Goal: Information Seeking & Learning: Find specific fact

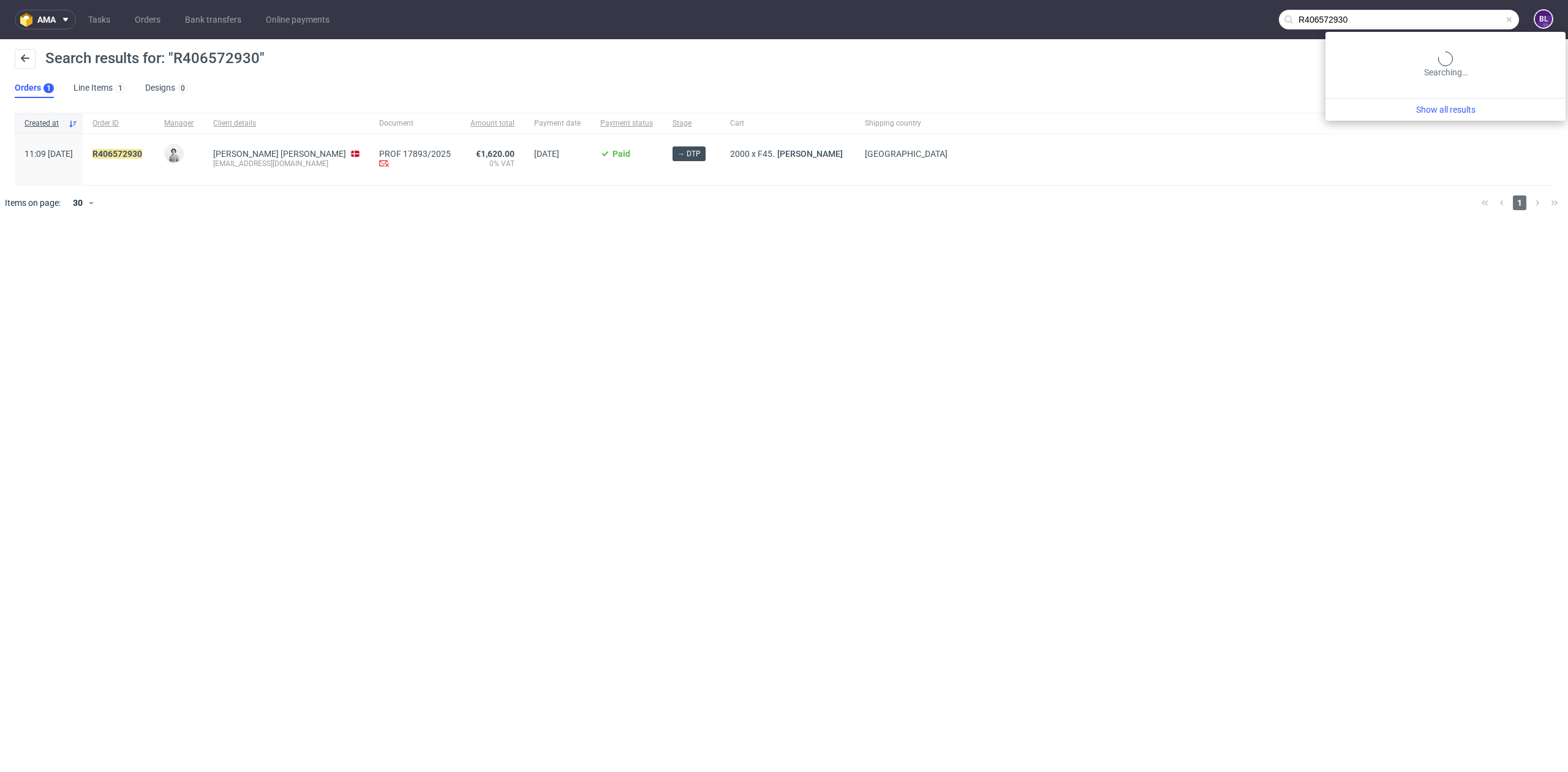
click at [1468, 16] on input "R406572930" at bounding box center [1398, 19] width 240 height 19
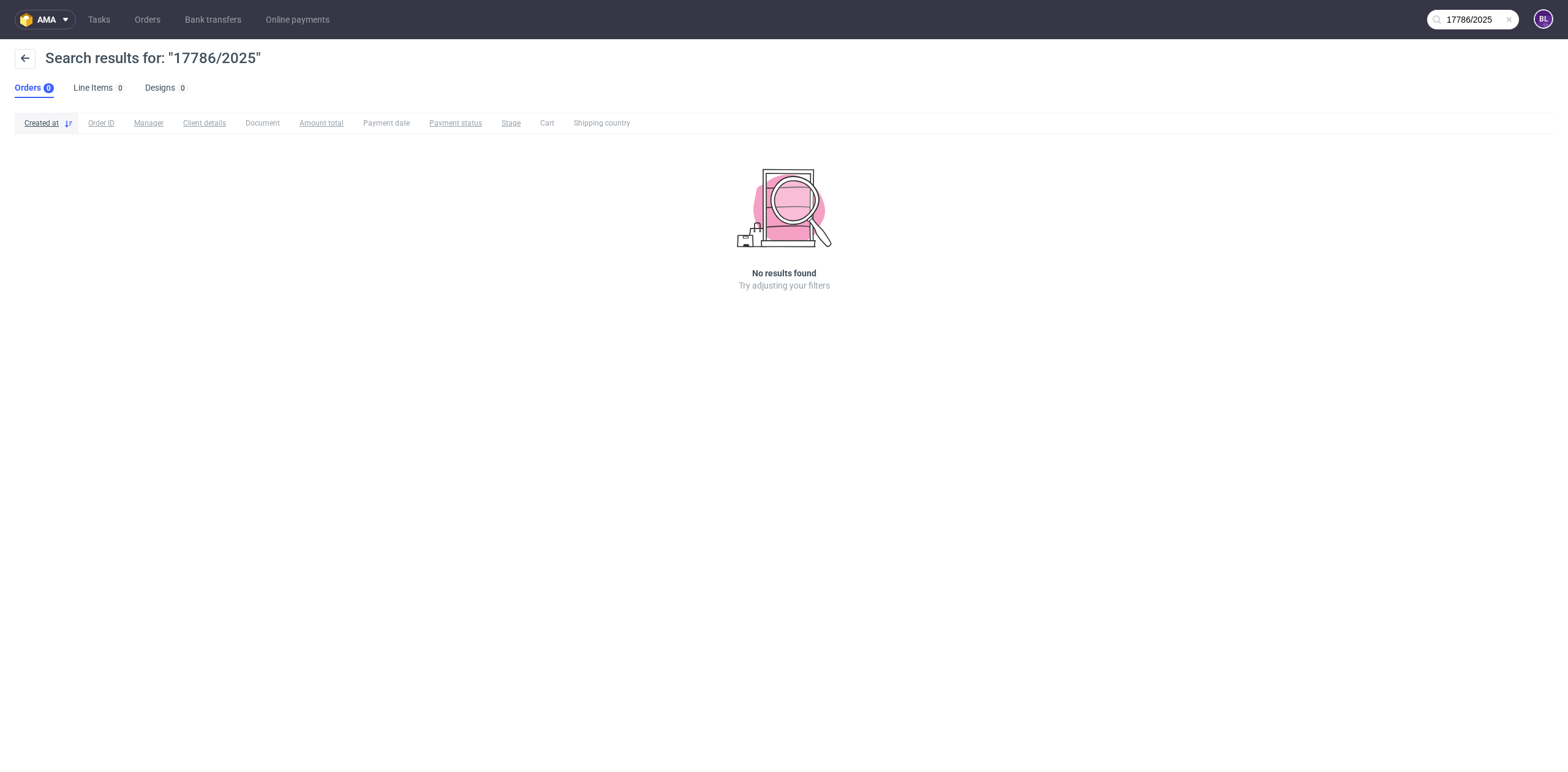
click at [1481, 23] on input "17786/2025" at bounding box center [1473, 19] width 92 height 19
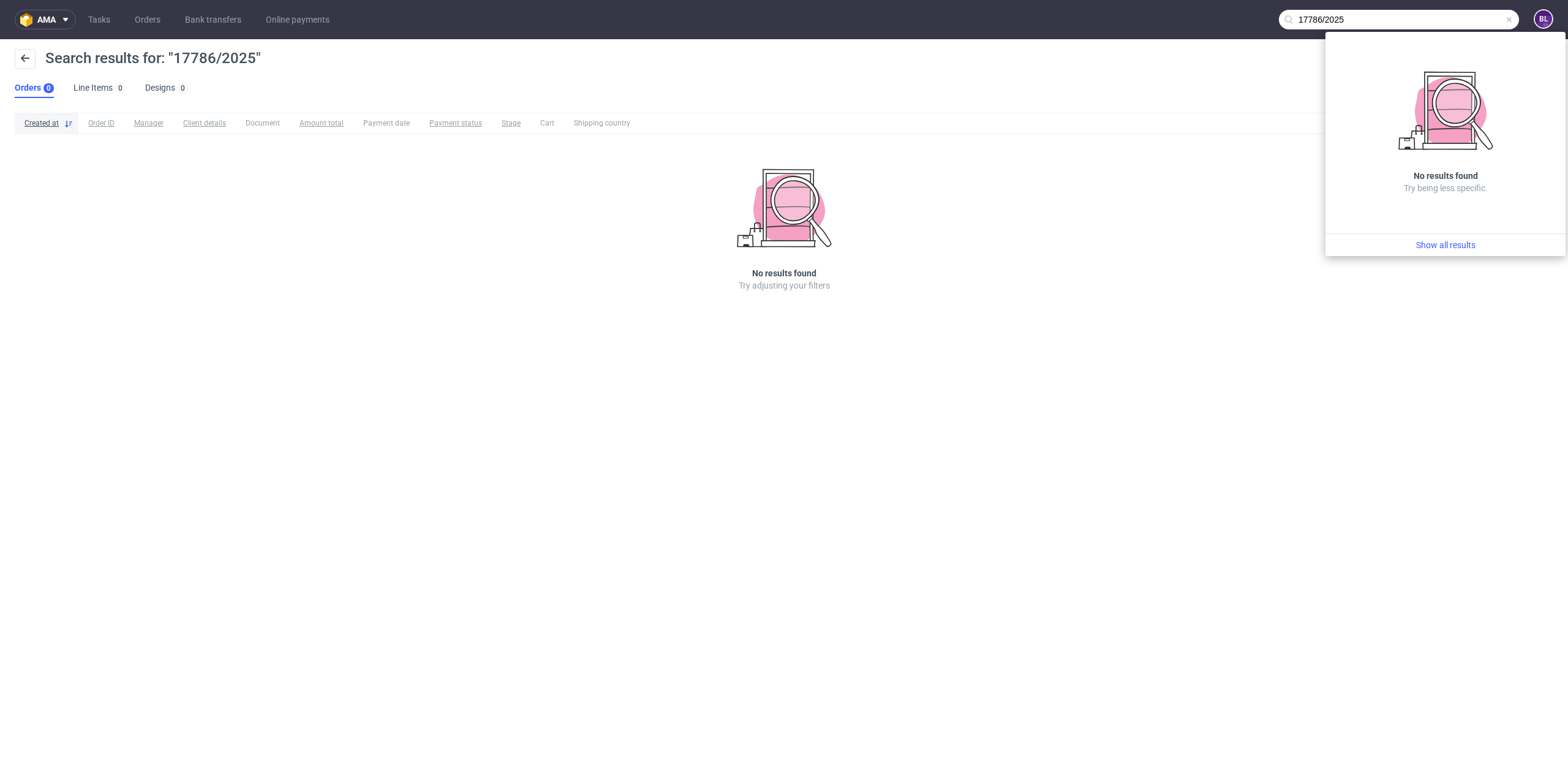
click at [1476, 22] on input "17786/2025" at bounding box center [1398, 19] width 240 height 19
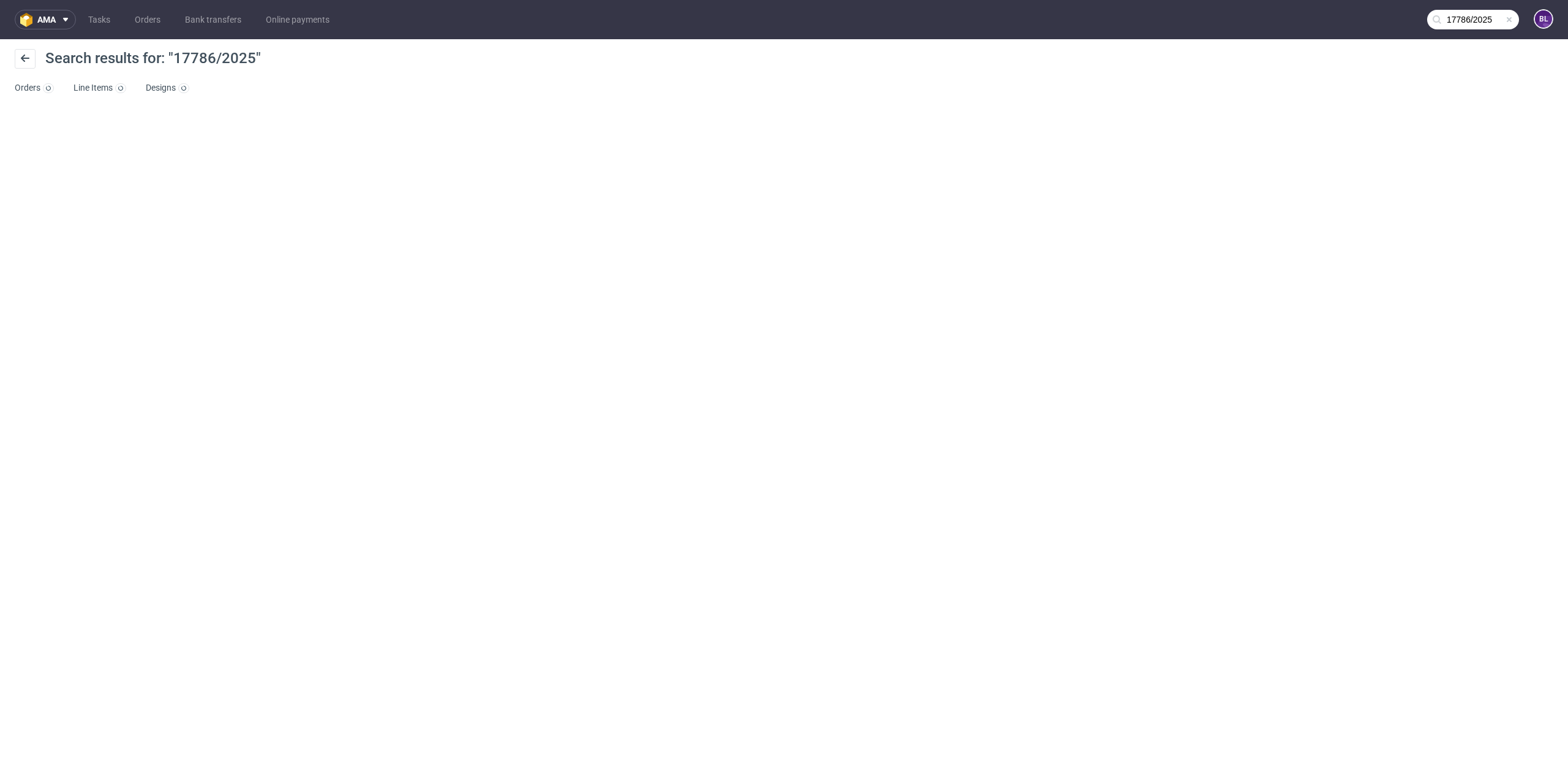
click at [1468, 23] on input "17786/2025" at bounding box center [1473, 19] width 92 height 19
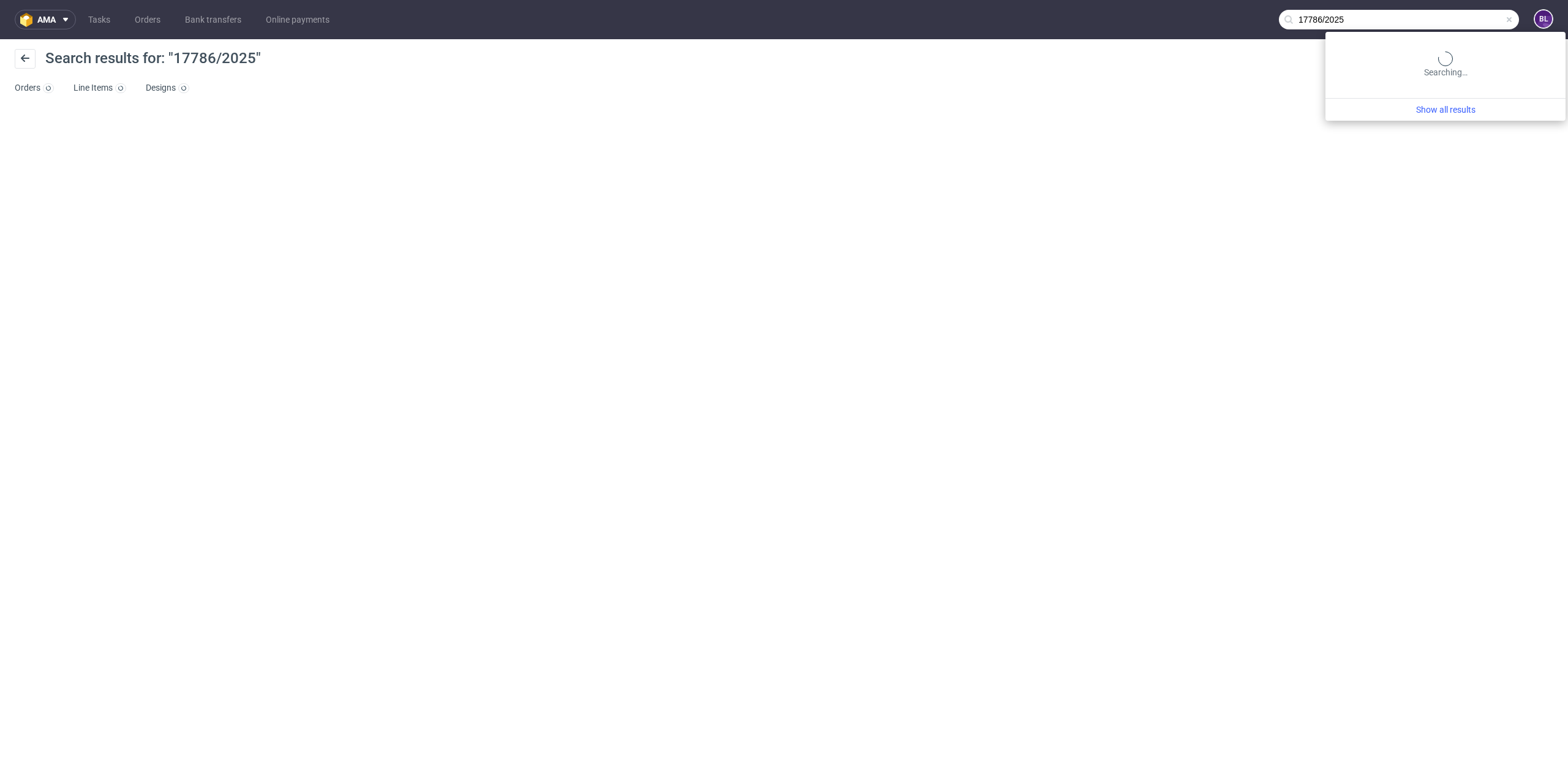
paste input "R87901870"
type input "R879018705"
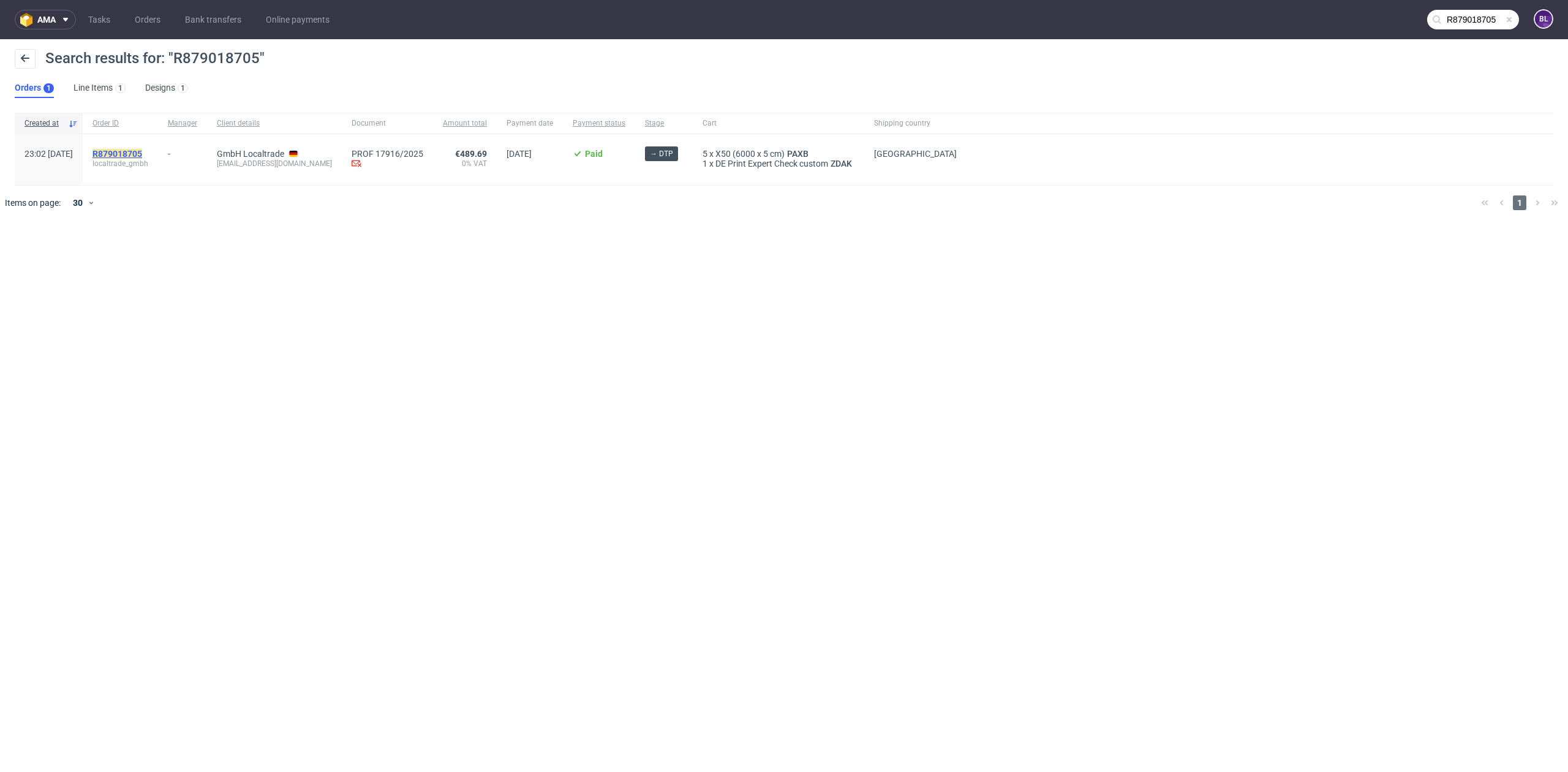
click at [142, 151] on mark "R879018705" at bounding box center [118, 153] width 50 height 10
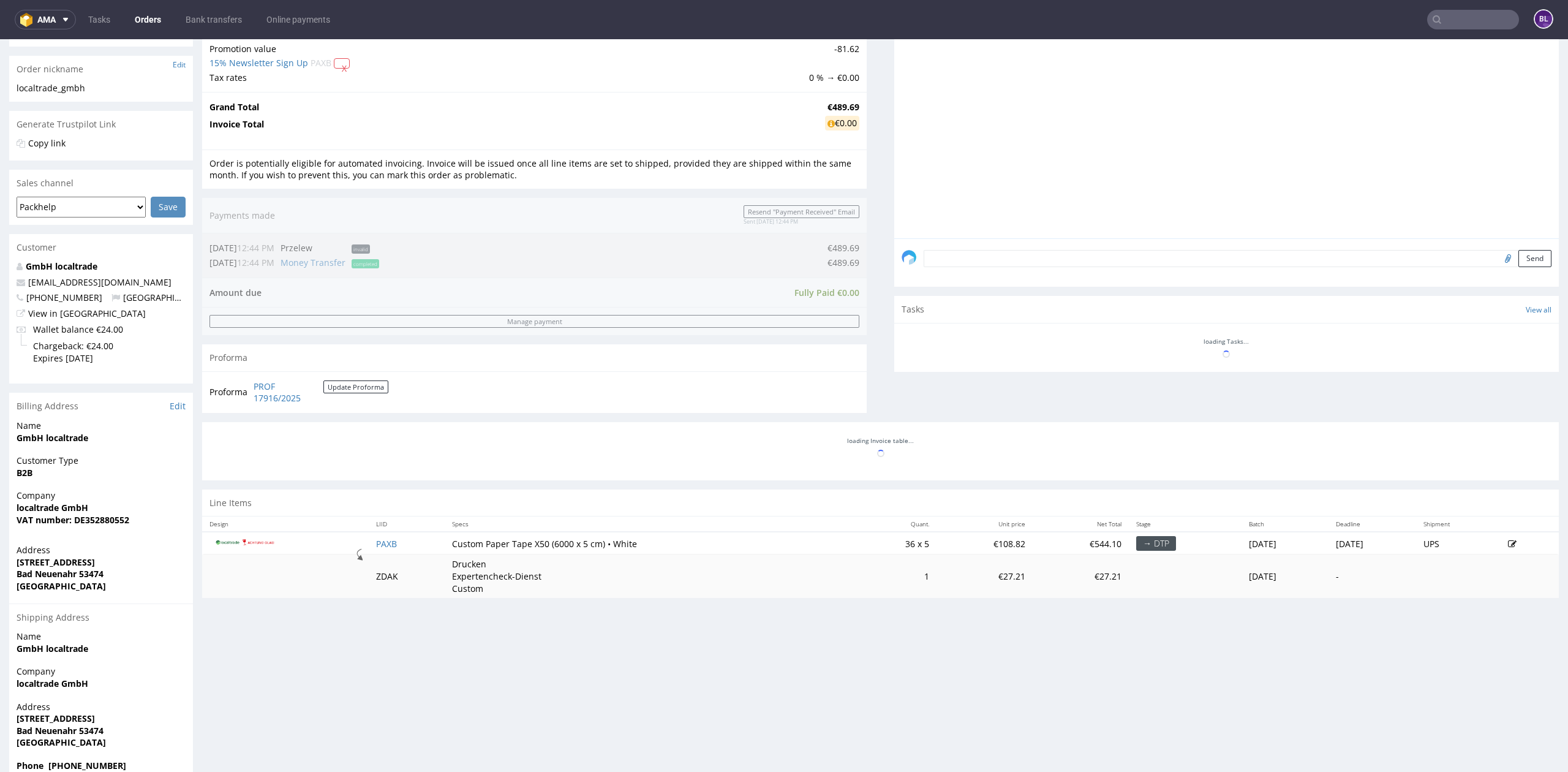
scroll to position [209, 0]
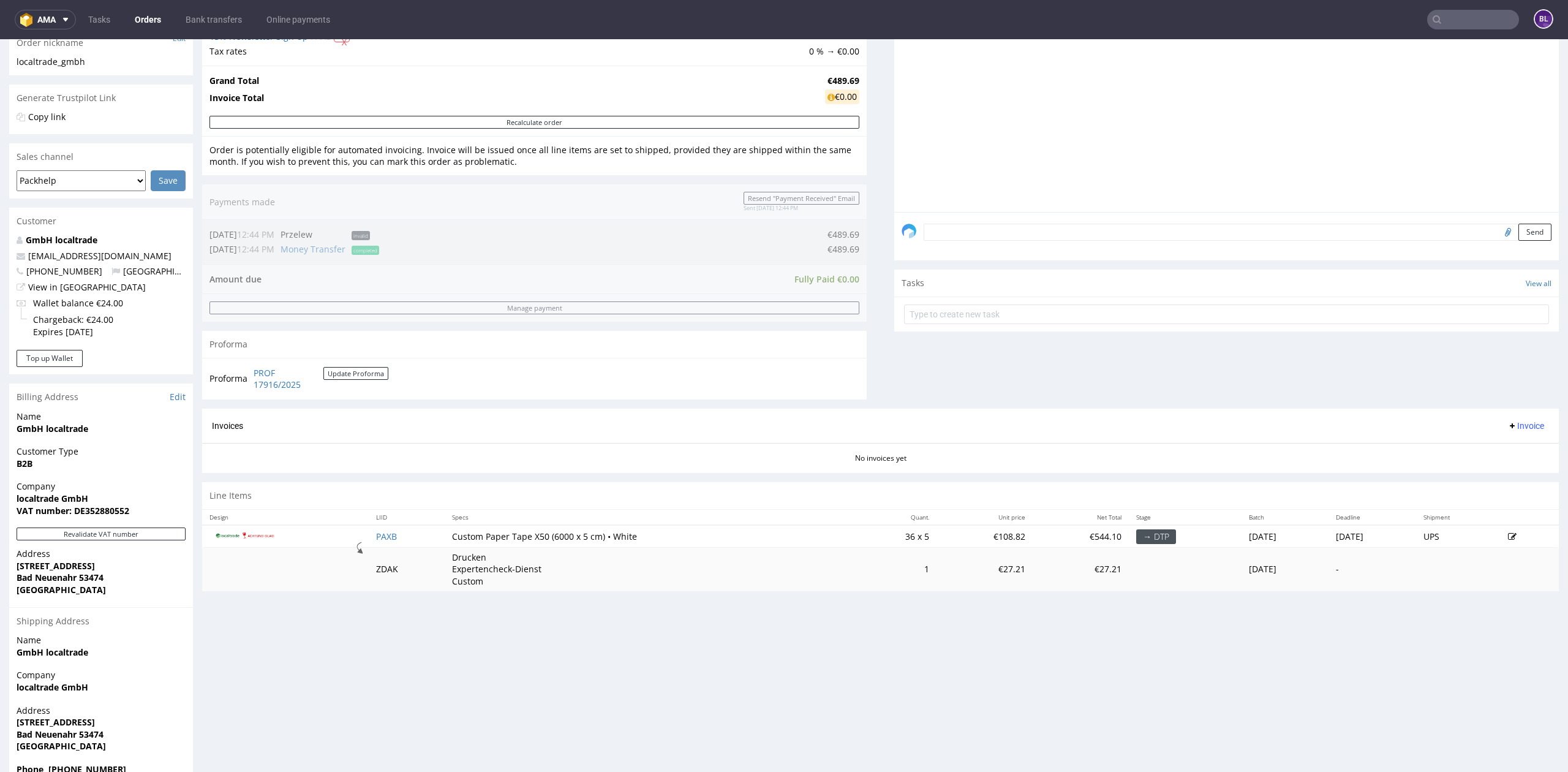
click at [1436, 19] on input "text" at bounding box center [1473, 19] width 92 height 19
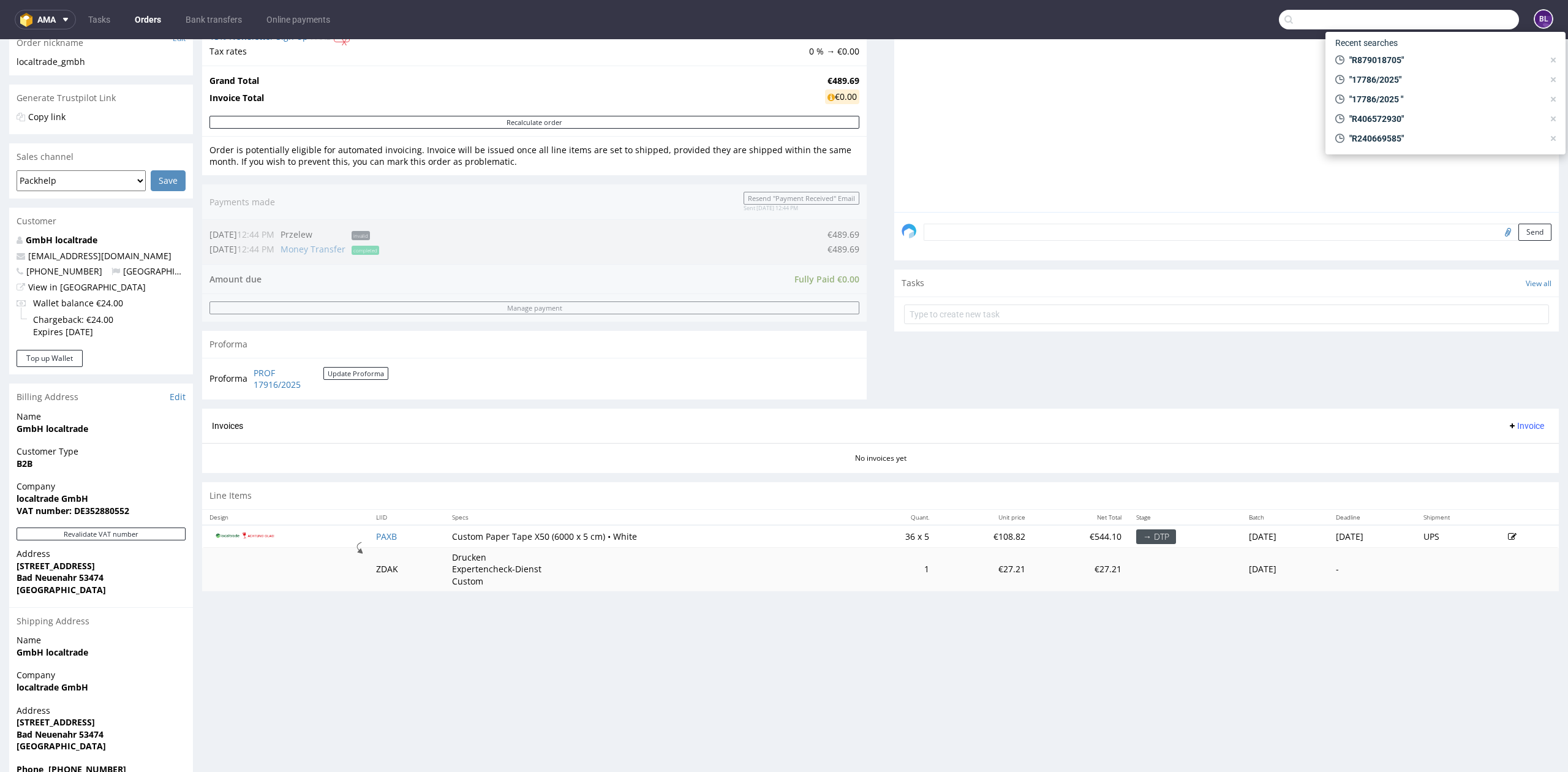
paste input "R325319977"
type input "R325319977"
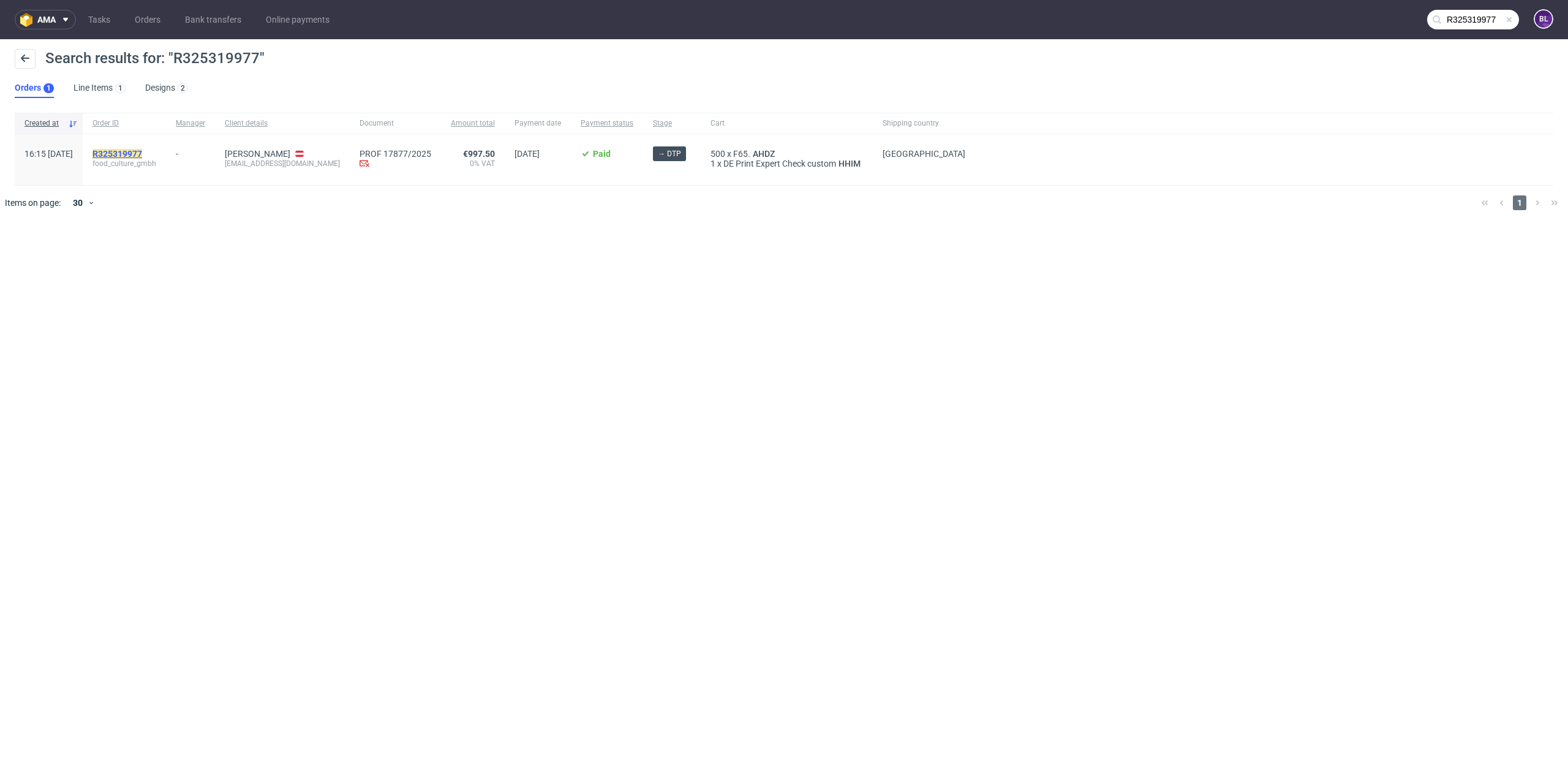
click at [138, 153] on mark "R325319977" at bounding box center [118, 153] width 50 height 10
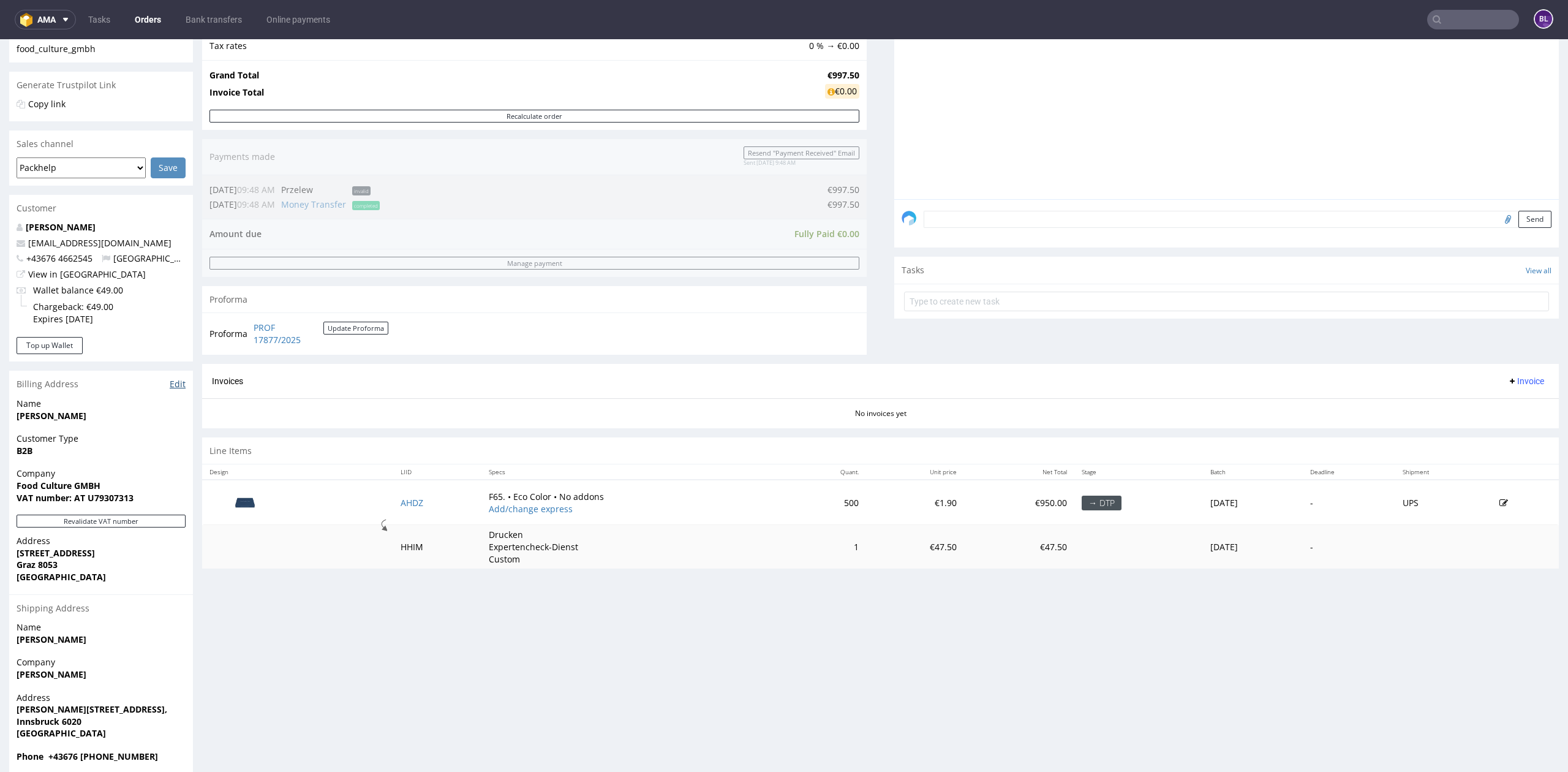
scroll to position [239, 0]
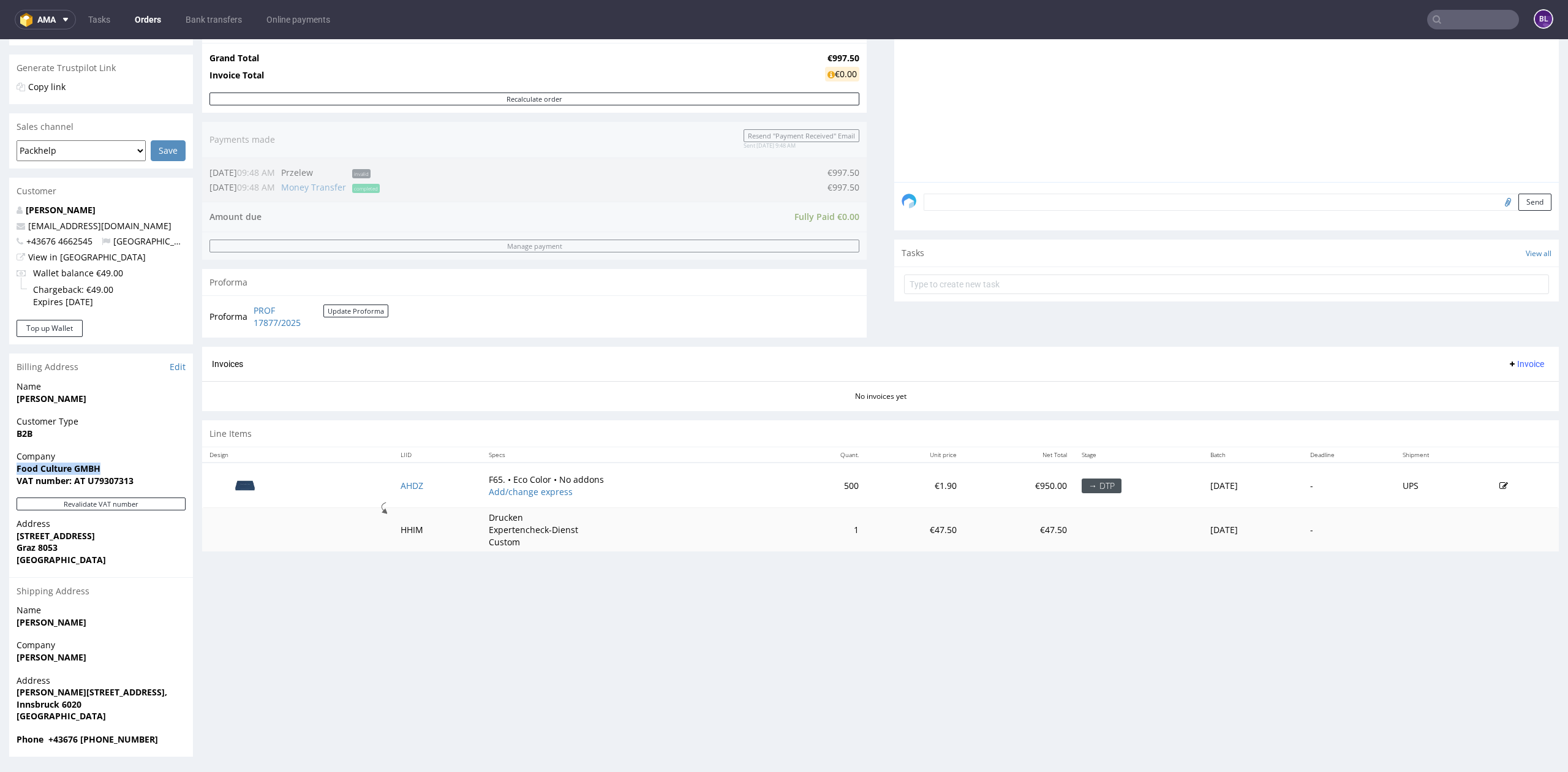
drag, startPoint x: 13, startPoint y: 467, endPoint x: 108, endPoint y: 465, distance: 95.0
click at [108, 465] on div "Company Food Culture GMBH VAT number: AT U79307313" at bounding box center [101, 473] width 184 height 47
copy strong "Food Culture GMBH"
click at [265, 322] on link "PROF 17877/2025" at bounding box center [289, 316] width 70 height 24
click at [1458, 20] on input "text" at bounding box center [1473, 19] width 92 height 19
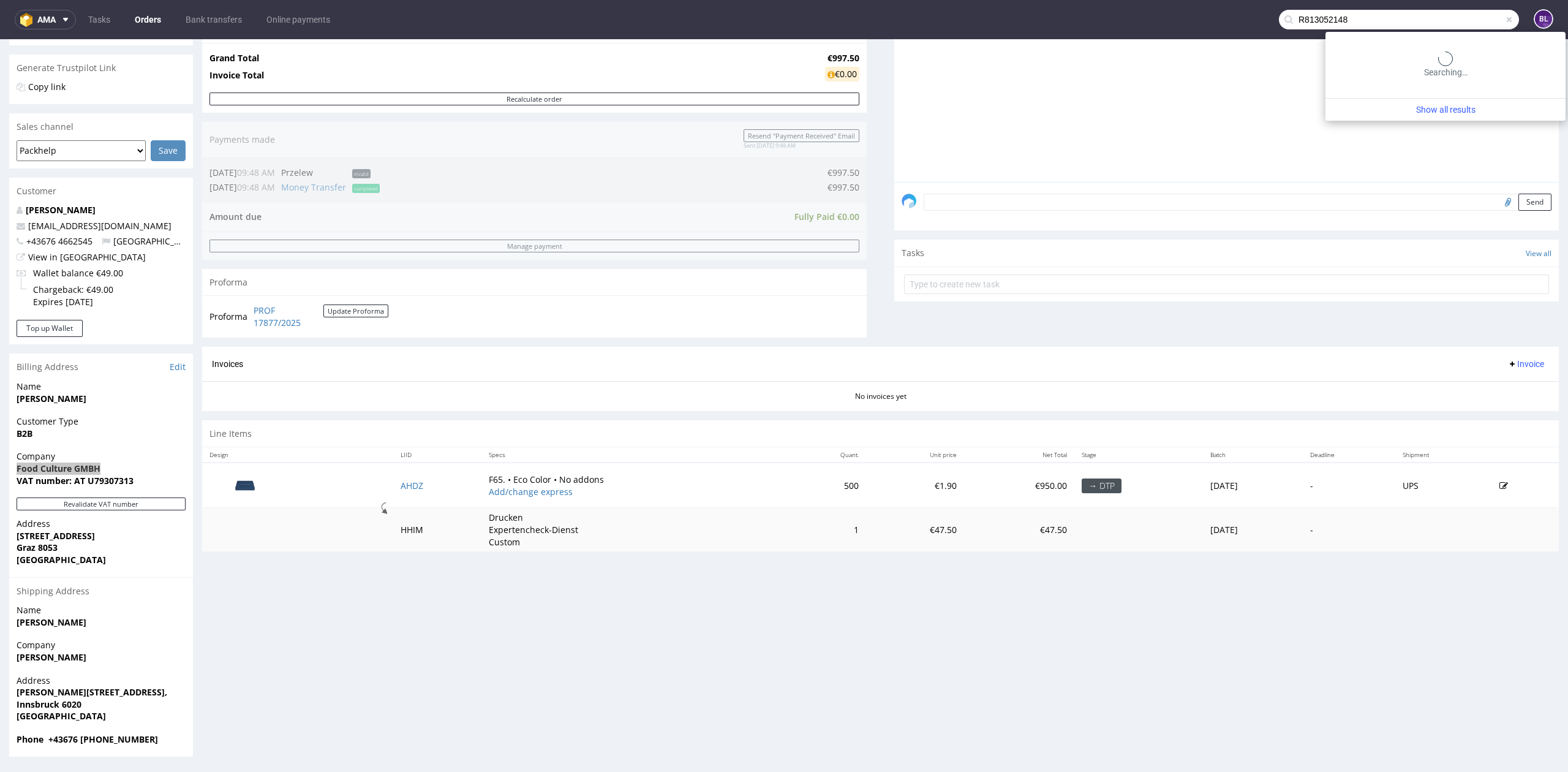
type input "R813052148"
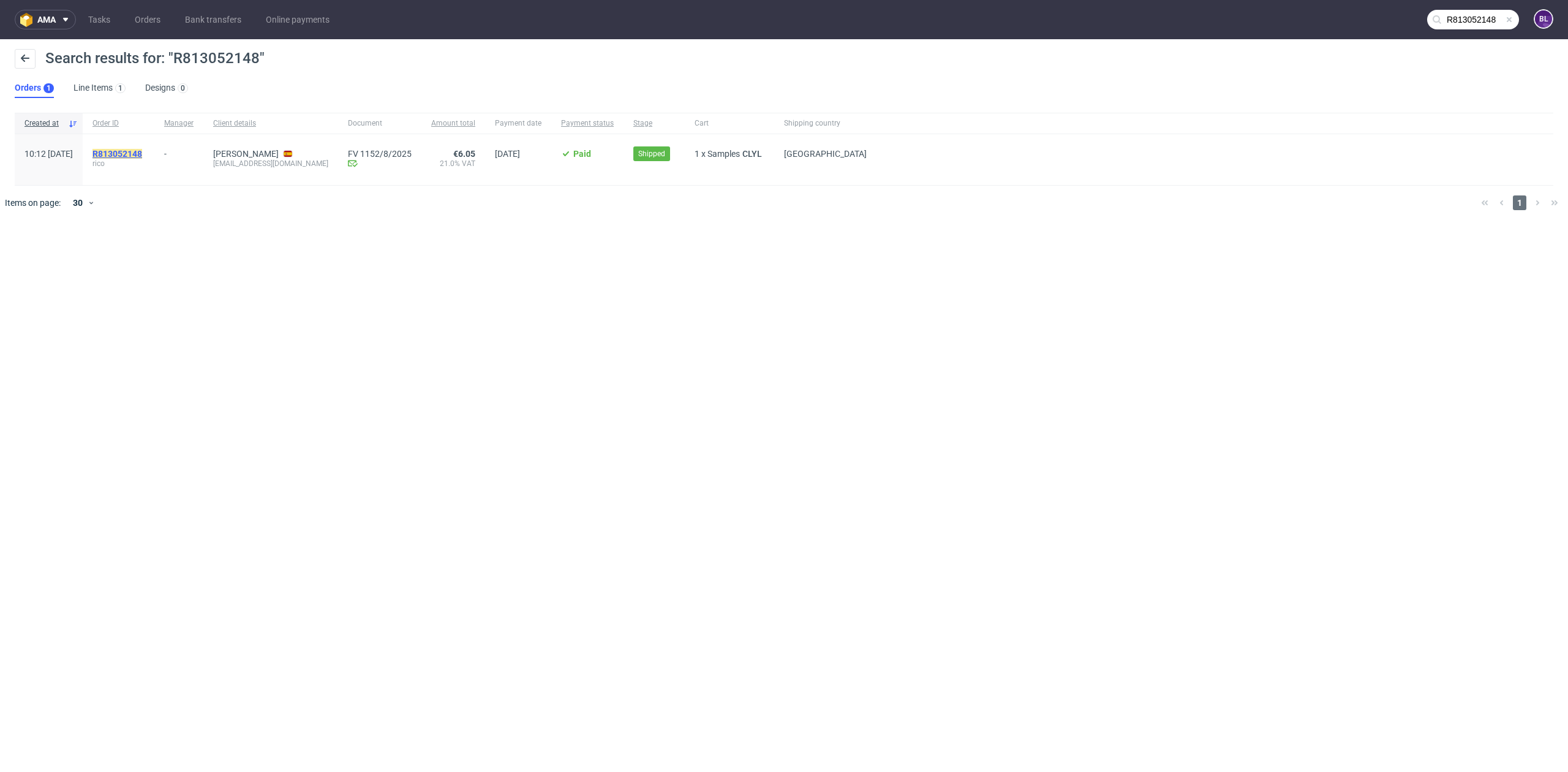
click at [145, 149] on link "R813052148" at bounding box center [118, 153] width 52 height 10
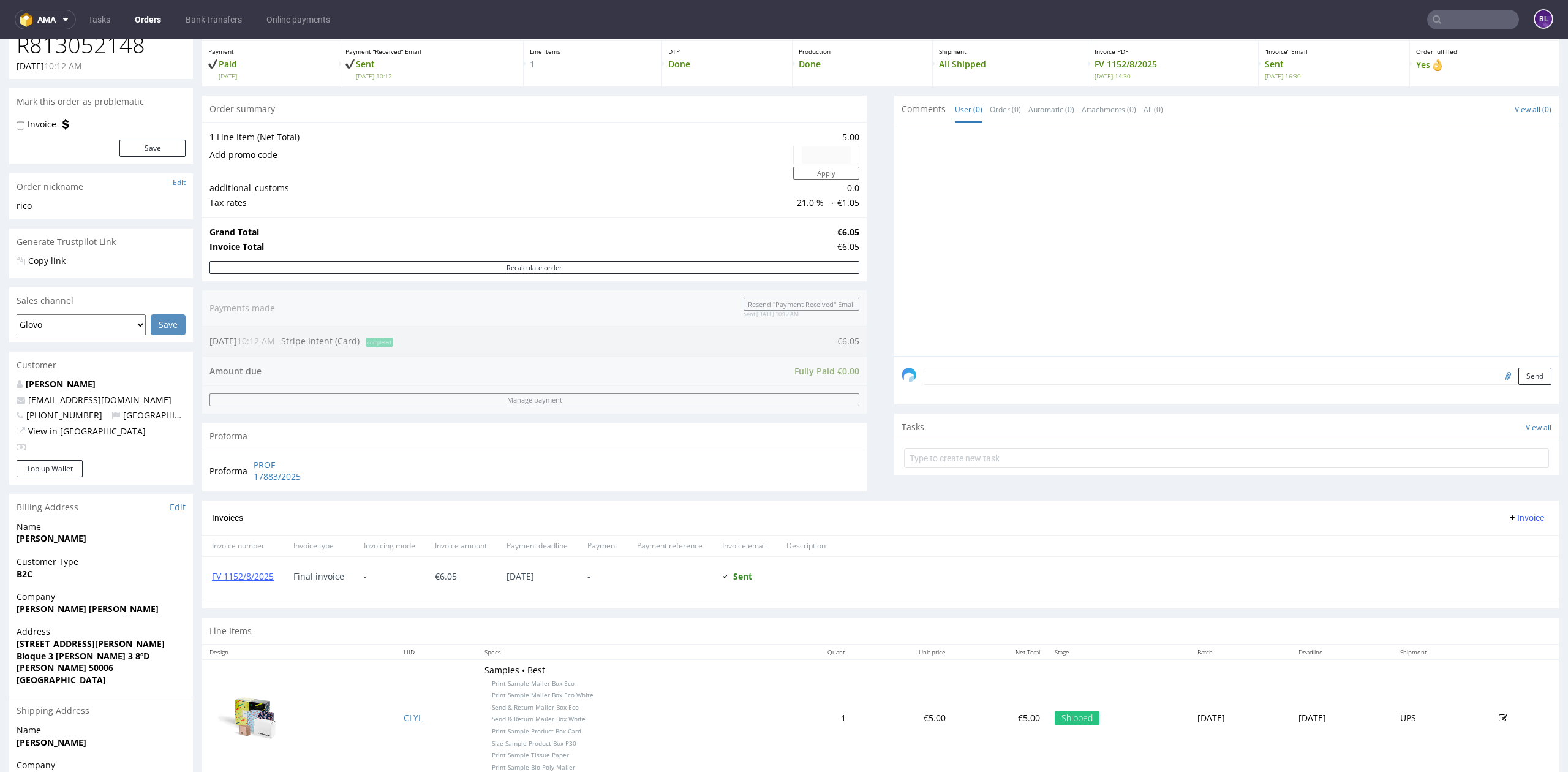
scroll to position [197, 0]
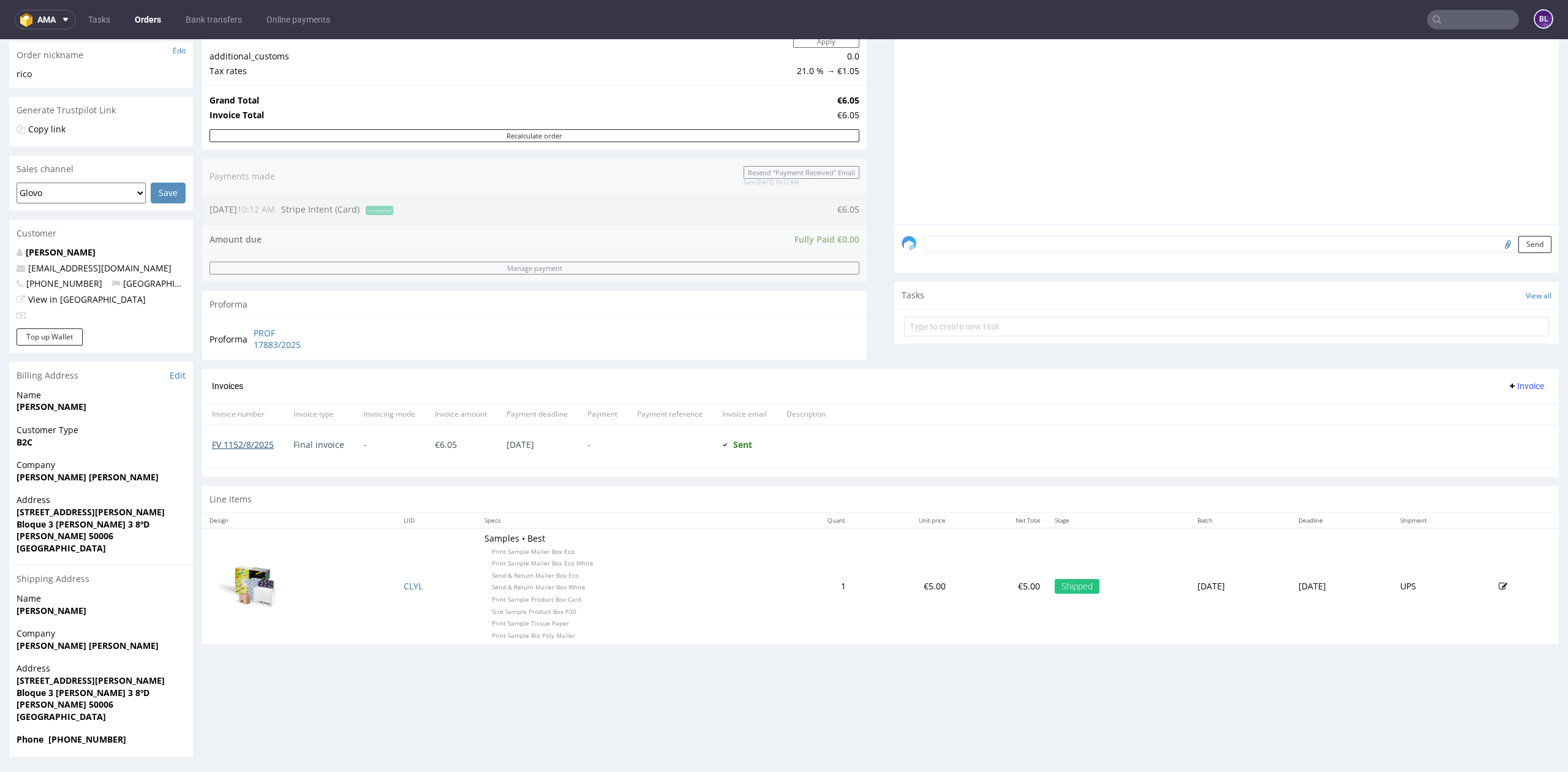
click at [249, 447] on link "FV 1152/8/2025" at bounding box center [242, 444] width 61 height 12
click at [1451, 22] on input "text" at bounding box center [1473, 19] width 92 height 19
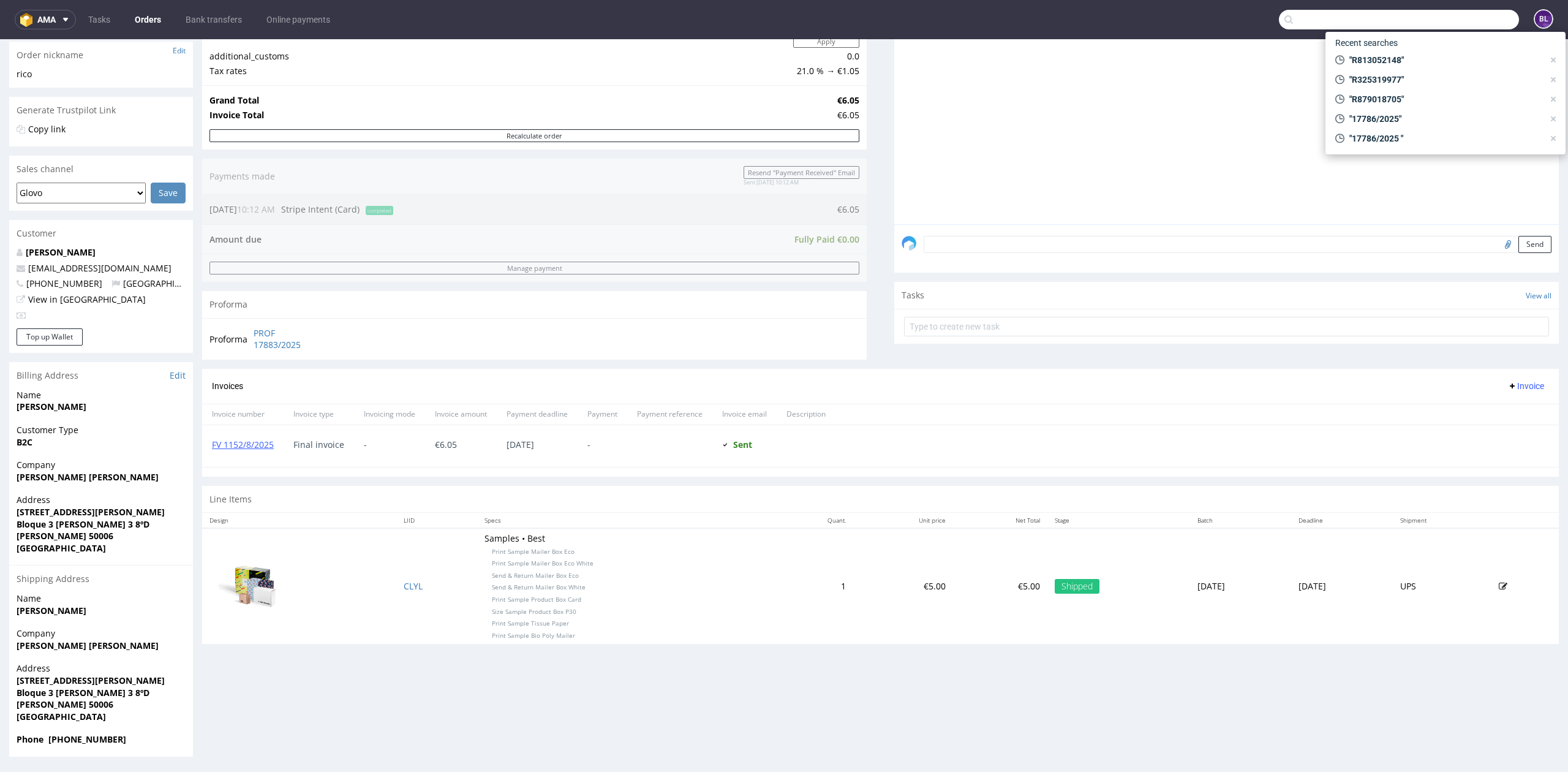
paste input "R459829112"
type input "R459829112"
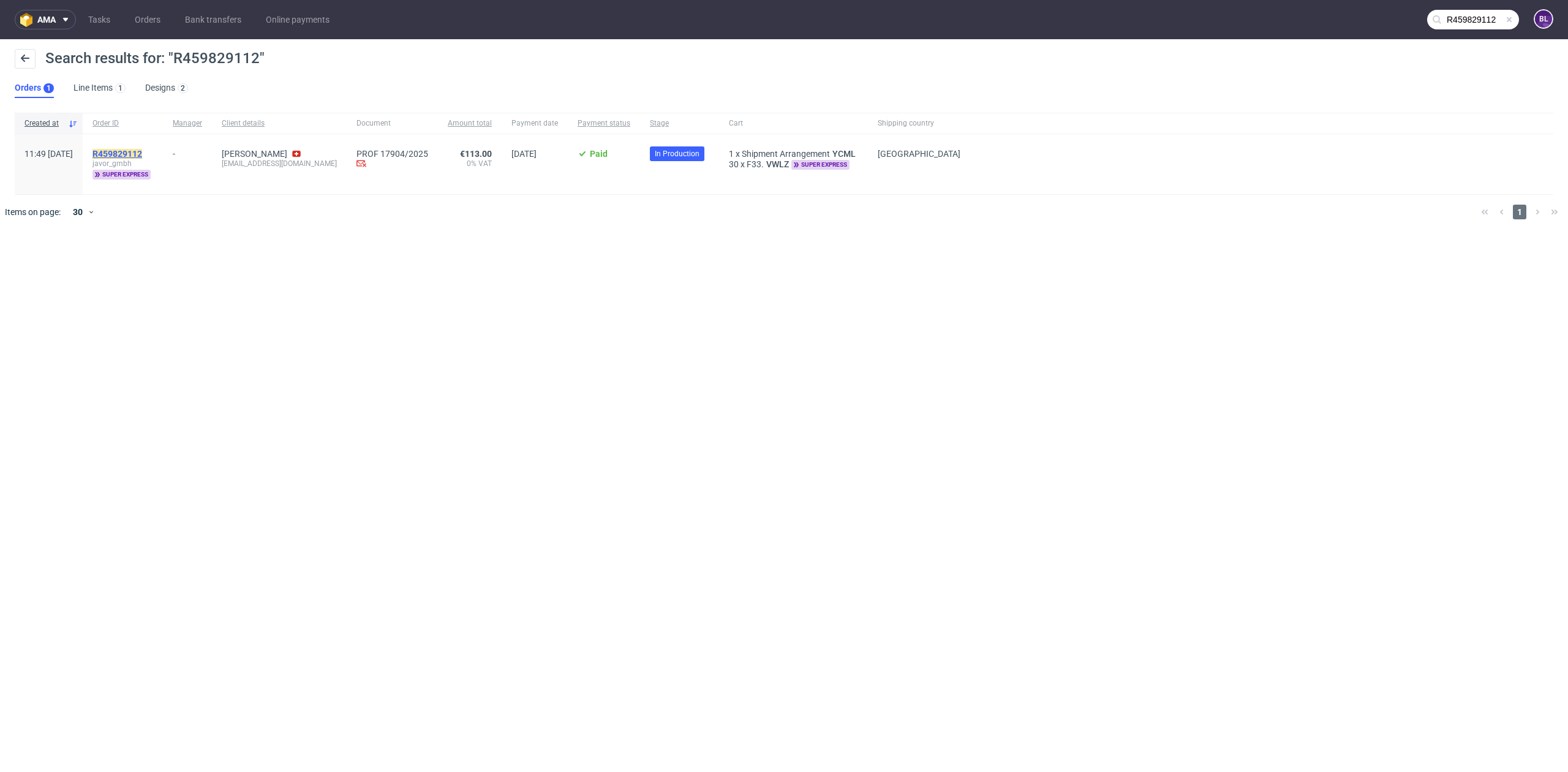
click at [142, 150] on mark "R459829112" at bounding box center [118, 153] width 50 height 10
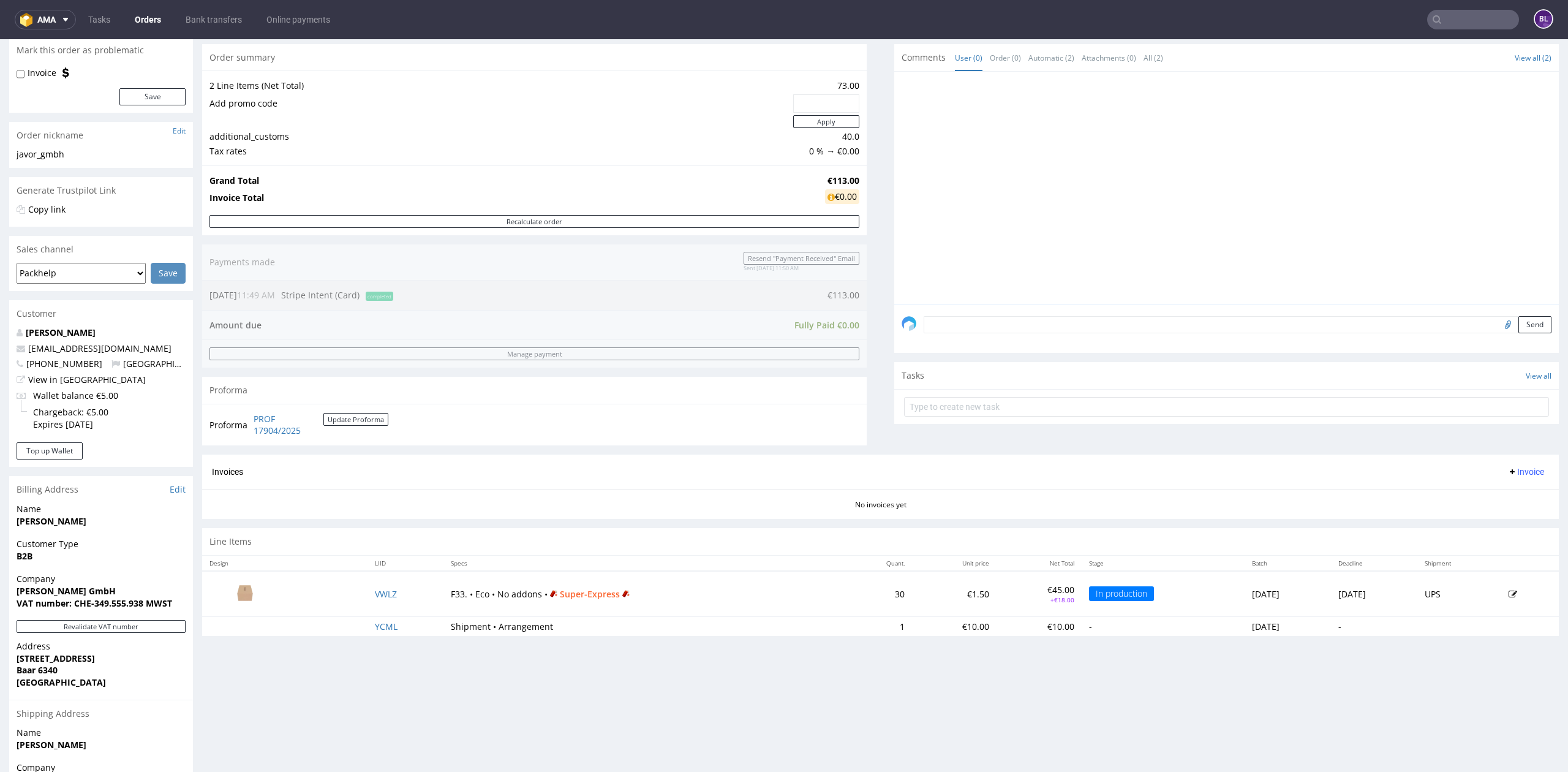
scroll to position [239, 0]
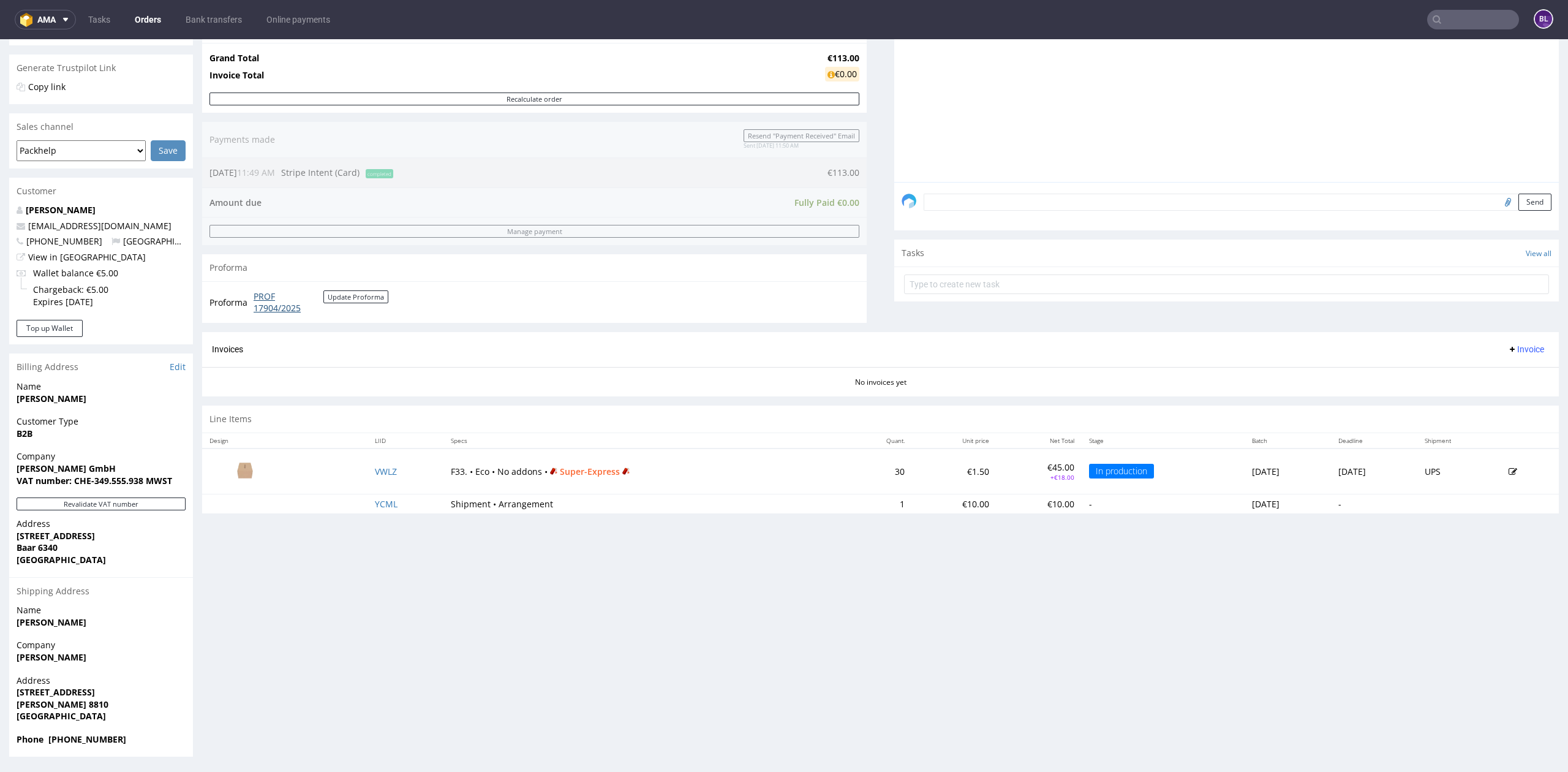
click at [278, 307] on link "PROF 17904/2025" at bounding box center [289, 302] width 70 height 24
click at [1461, 20] on input "text" at bounding box center [1473, 19] width 92 height 19
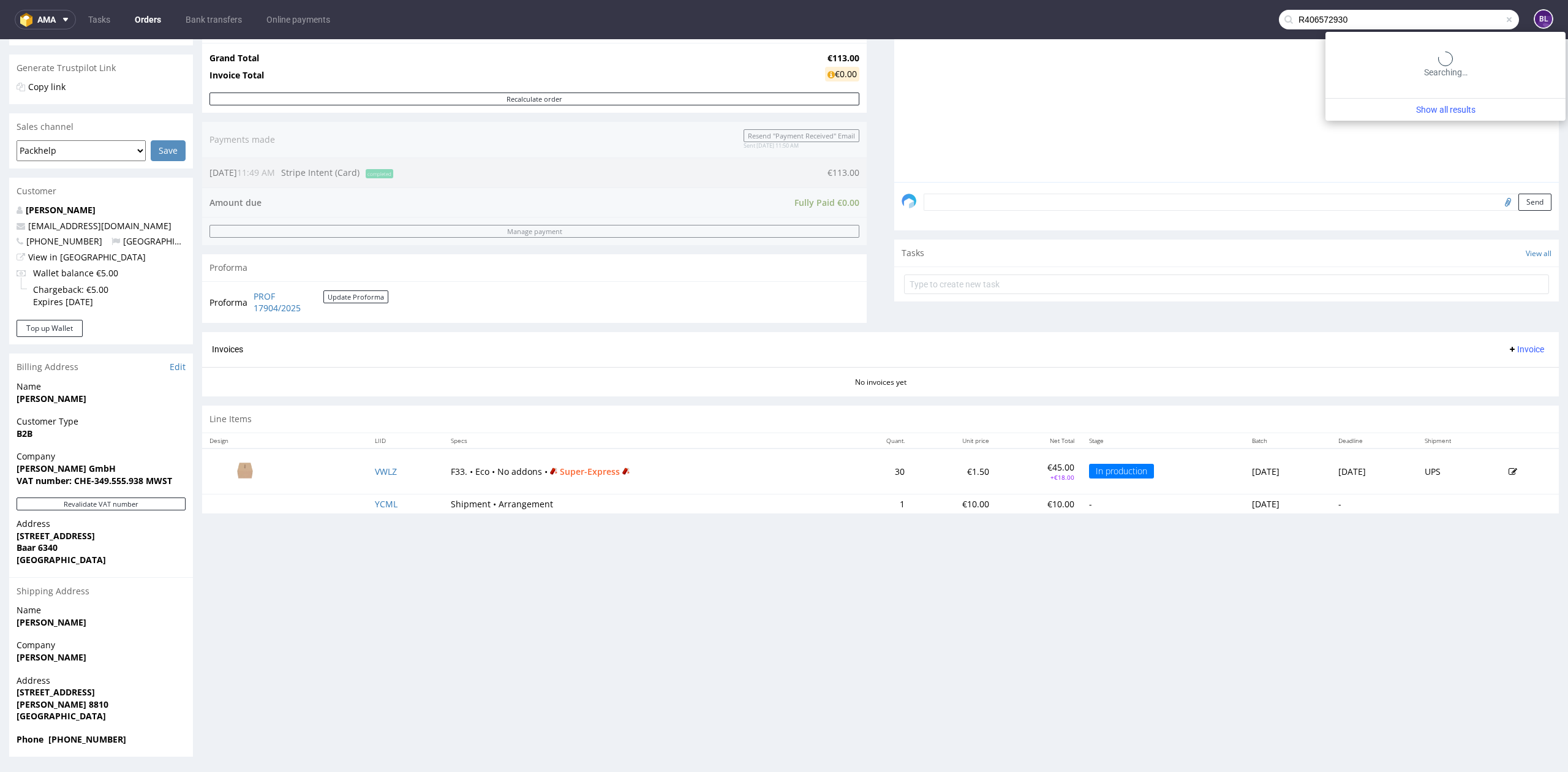
type input "R406572930"
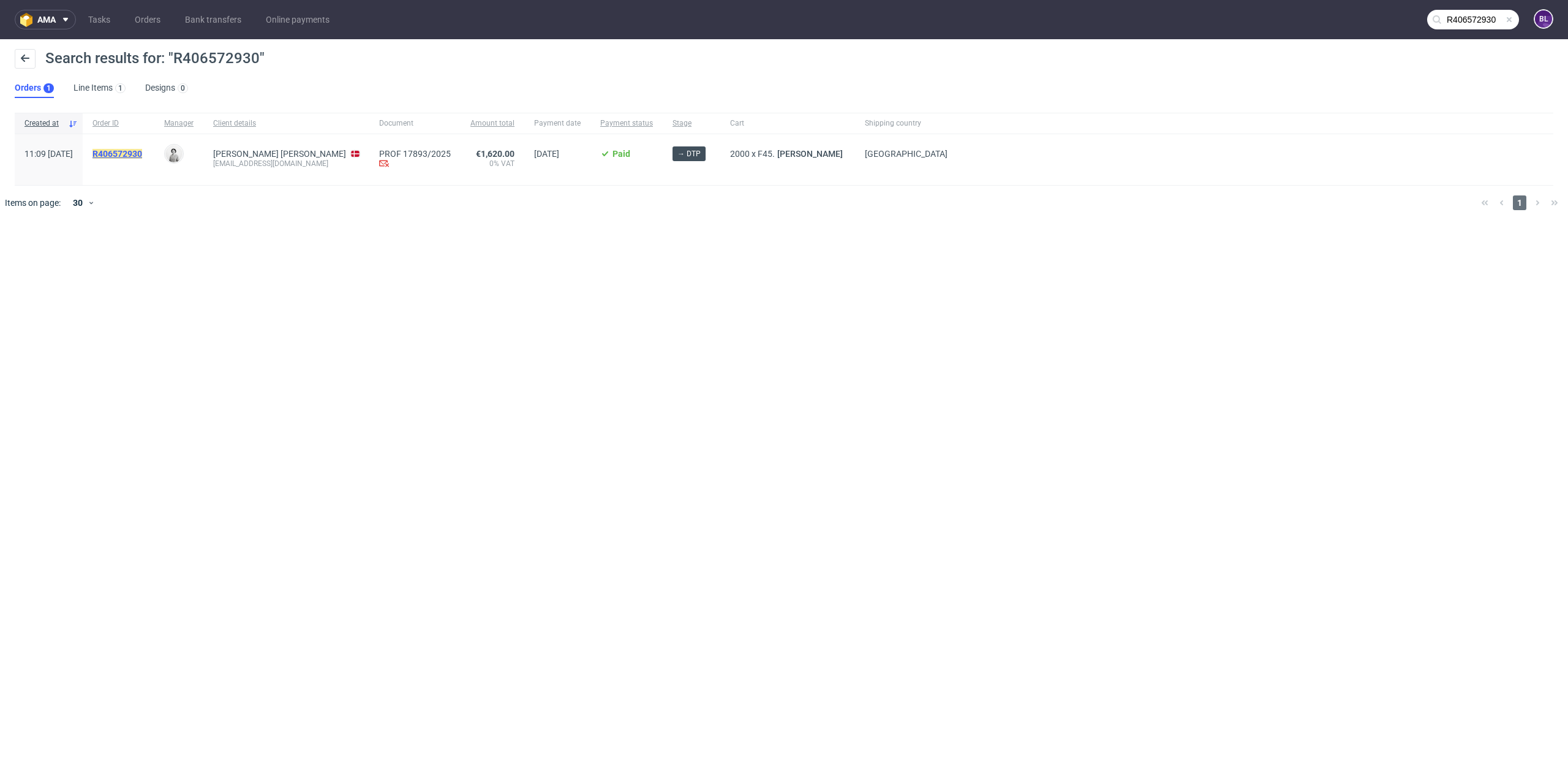
click at [142, 155] on mark "R406572930" at bounding box center [118, 153] width 50 height 10
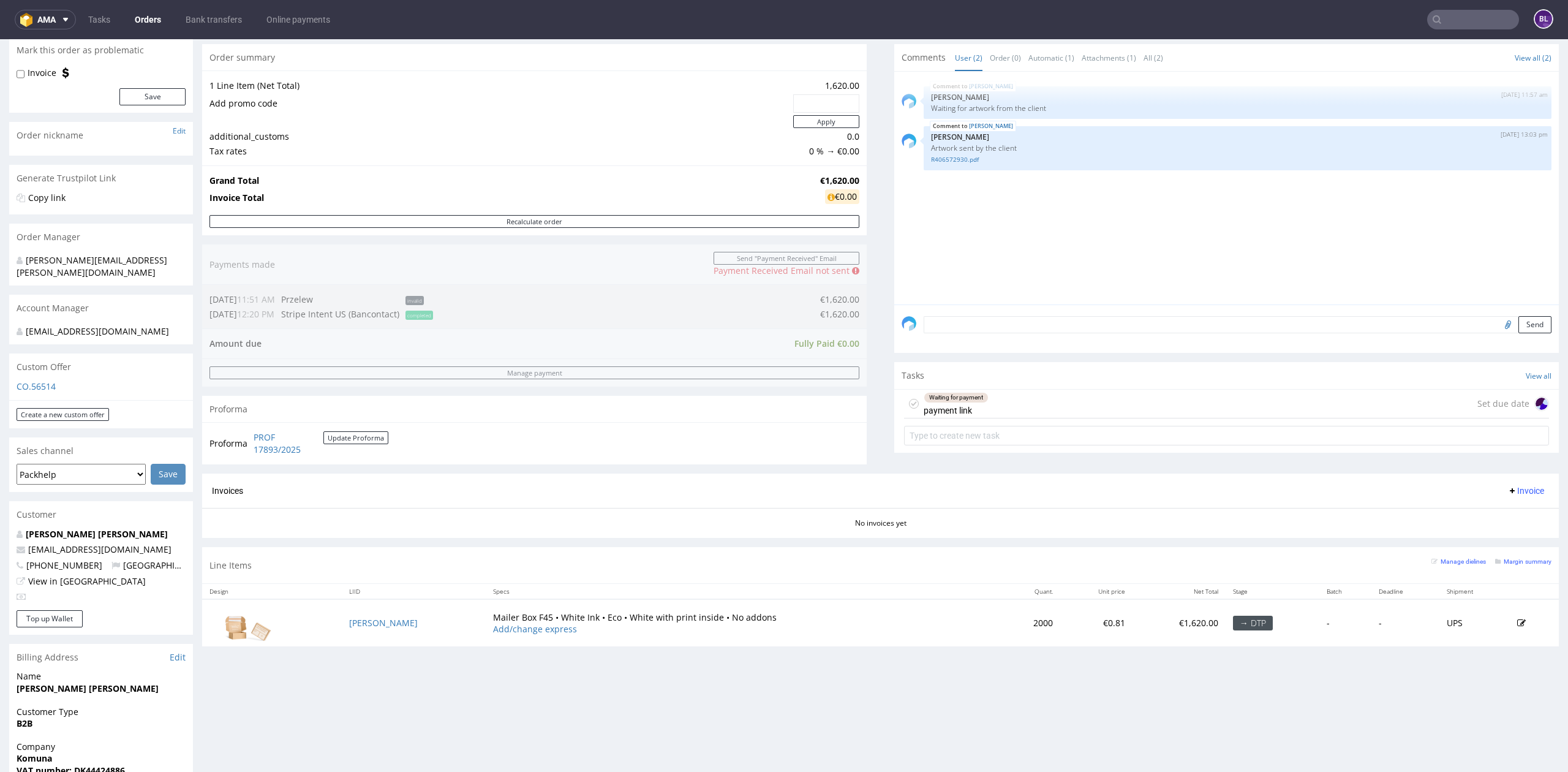
scroll to position [395, 0]
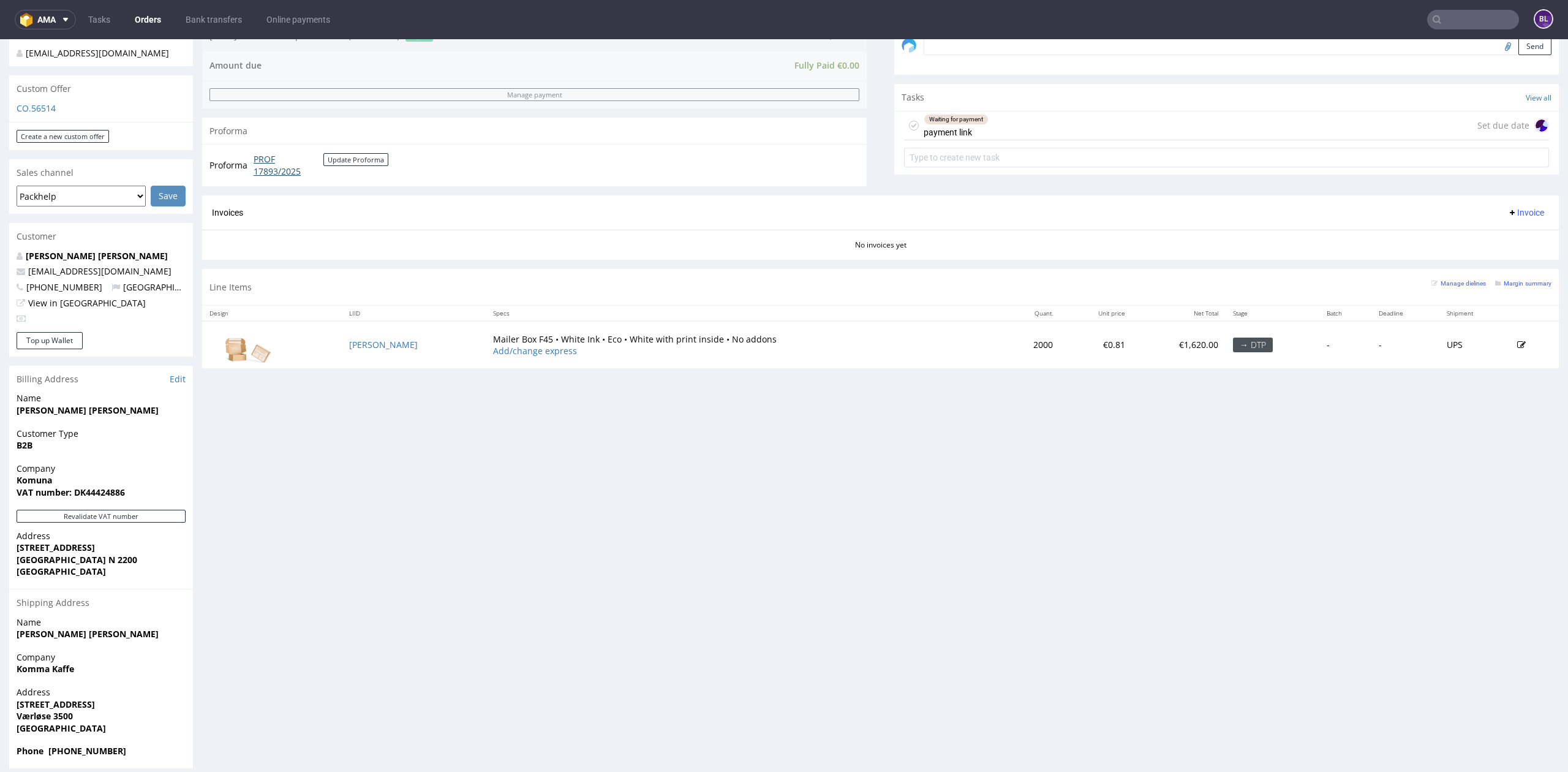
click at [263, 171] on link "PROF 17893/2025" at bounding box center [289, 165] width 70 height 24
click at [1453, 23] on input "text" at bounding box center [1473, 19] width 92 height 19
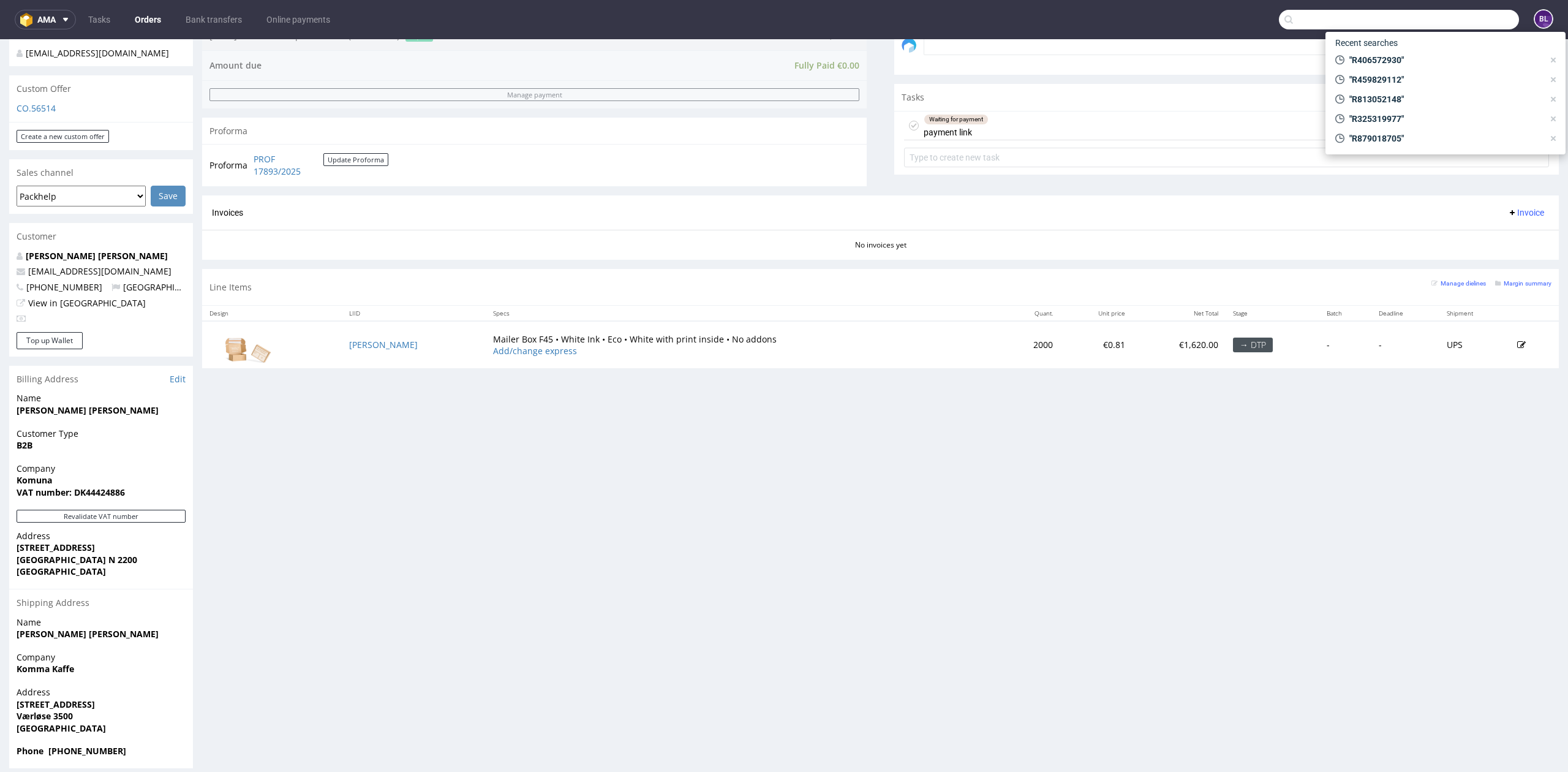
paste input "R023050115"
type input "R023050115"
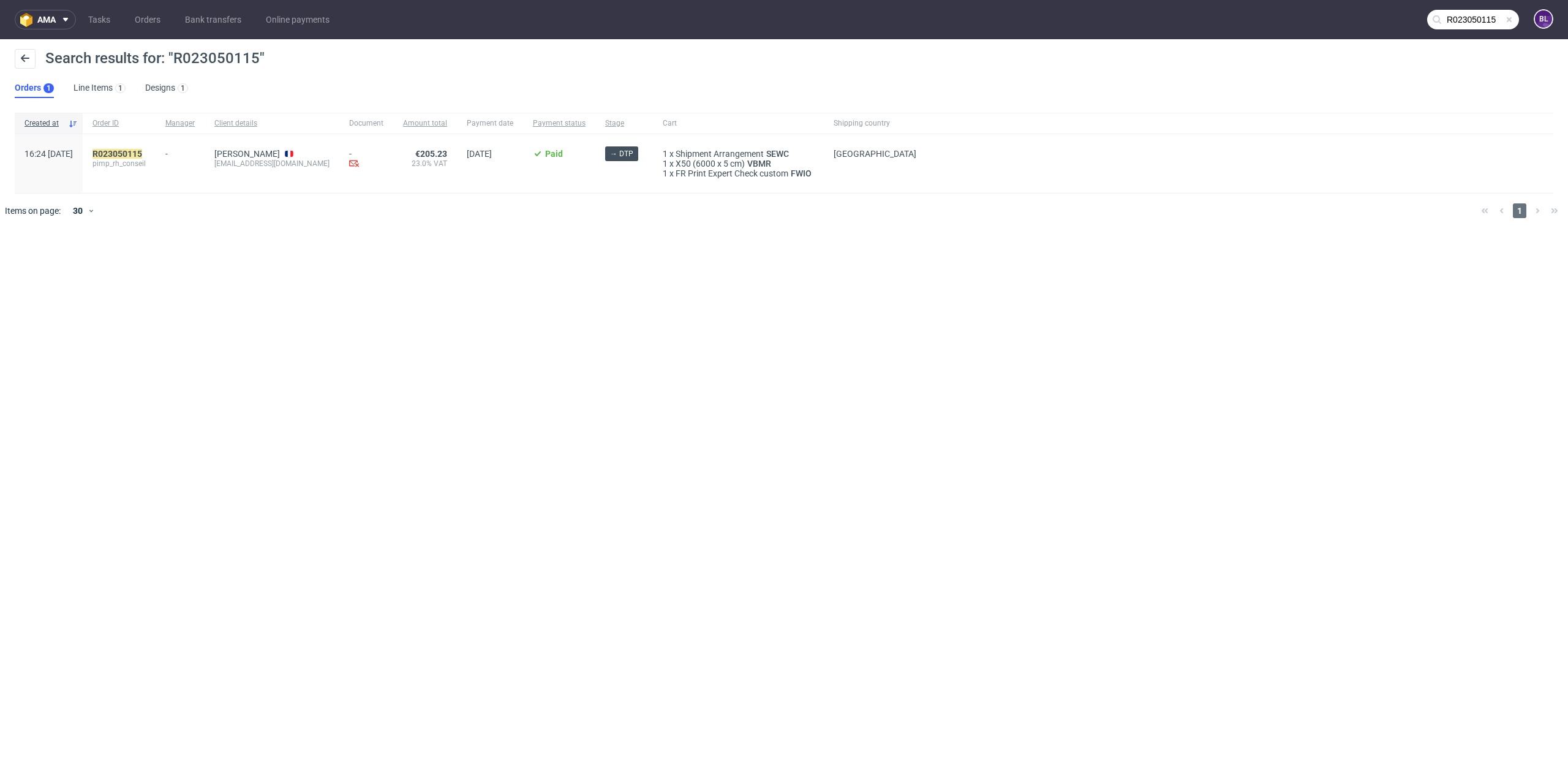
click at [139, 158] on div "R023050115 pimp_rh_conseil" at bounding box center [119, 158] width 53 height 19
click at [142, 151] on mark "R023050115" at bounding box center [118, 153] width 50 height 10
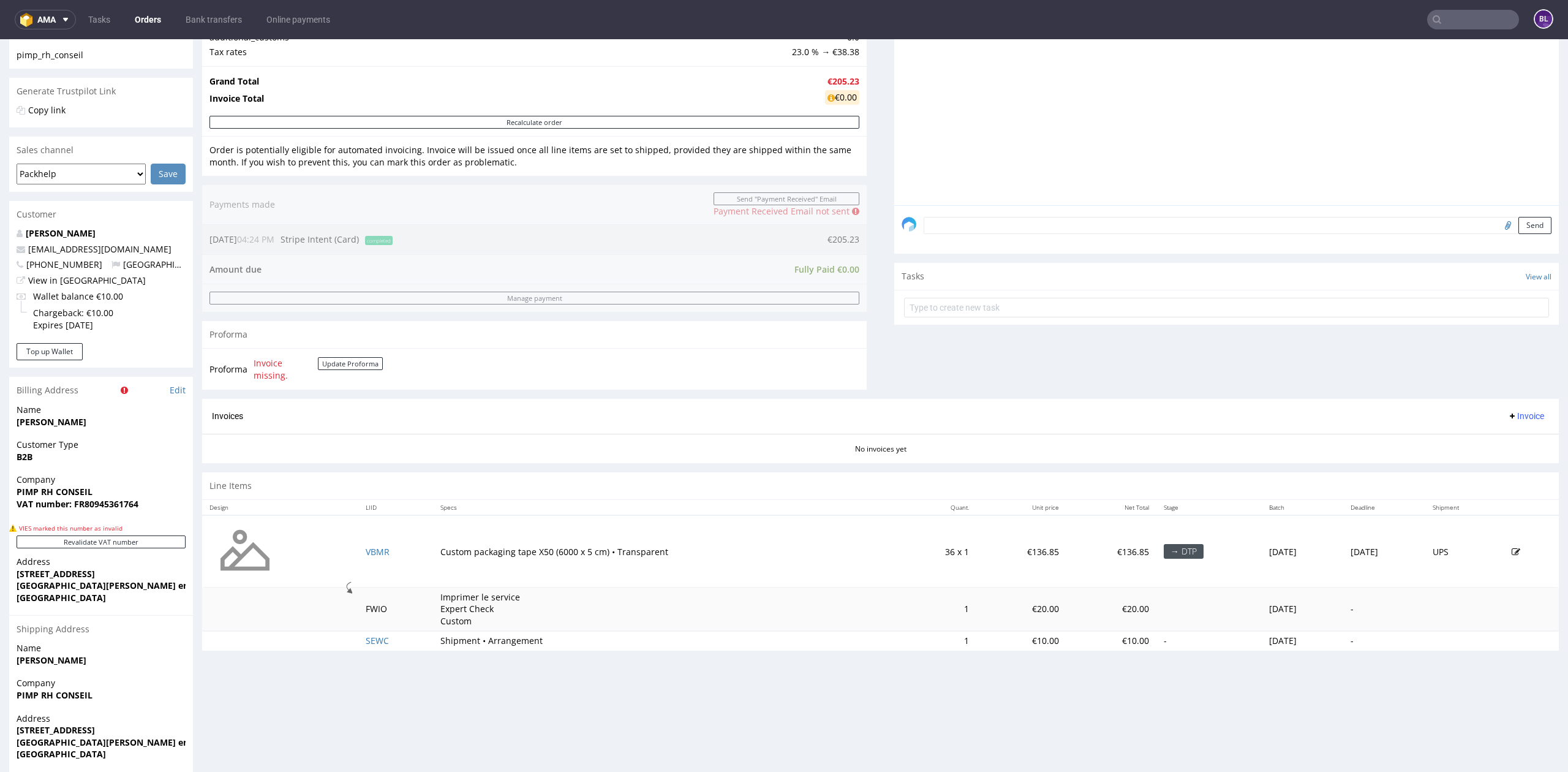
scroll to position [288, 0]
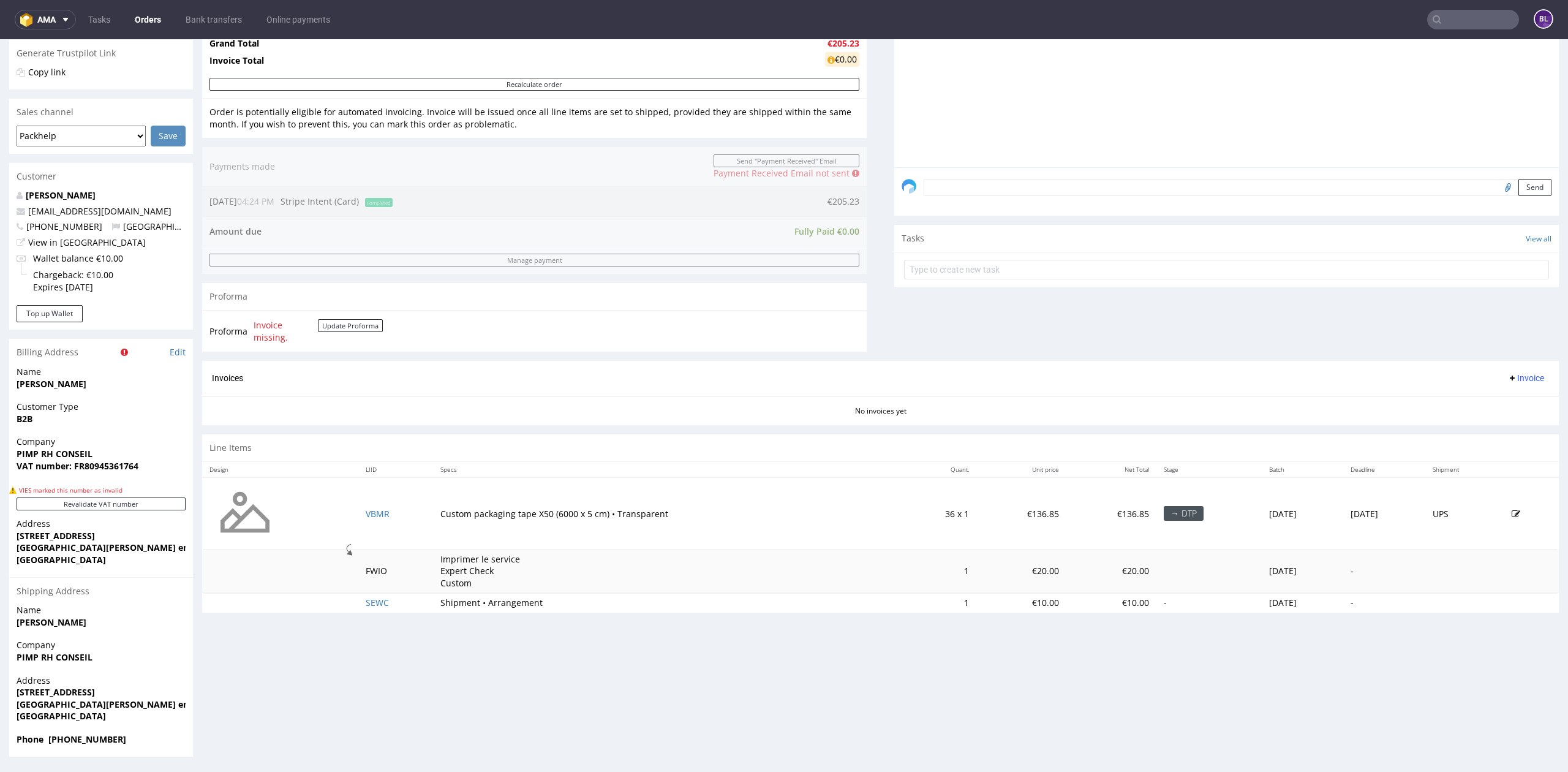
click at [1475, 15] on input "text" at bounding box center [1473, 19] width 92 height 19
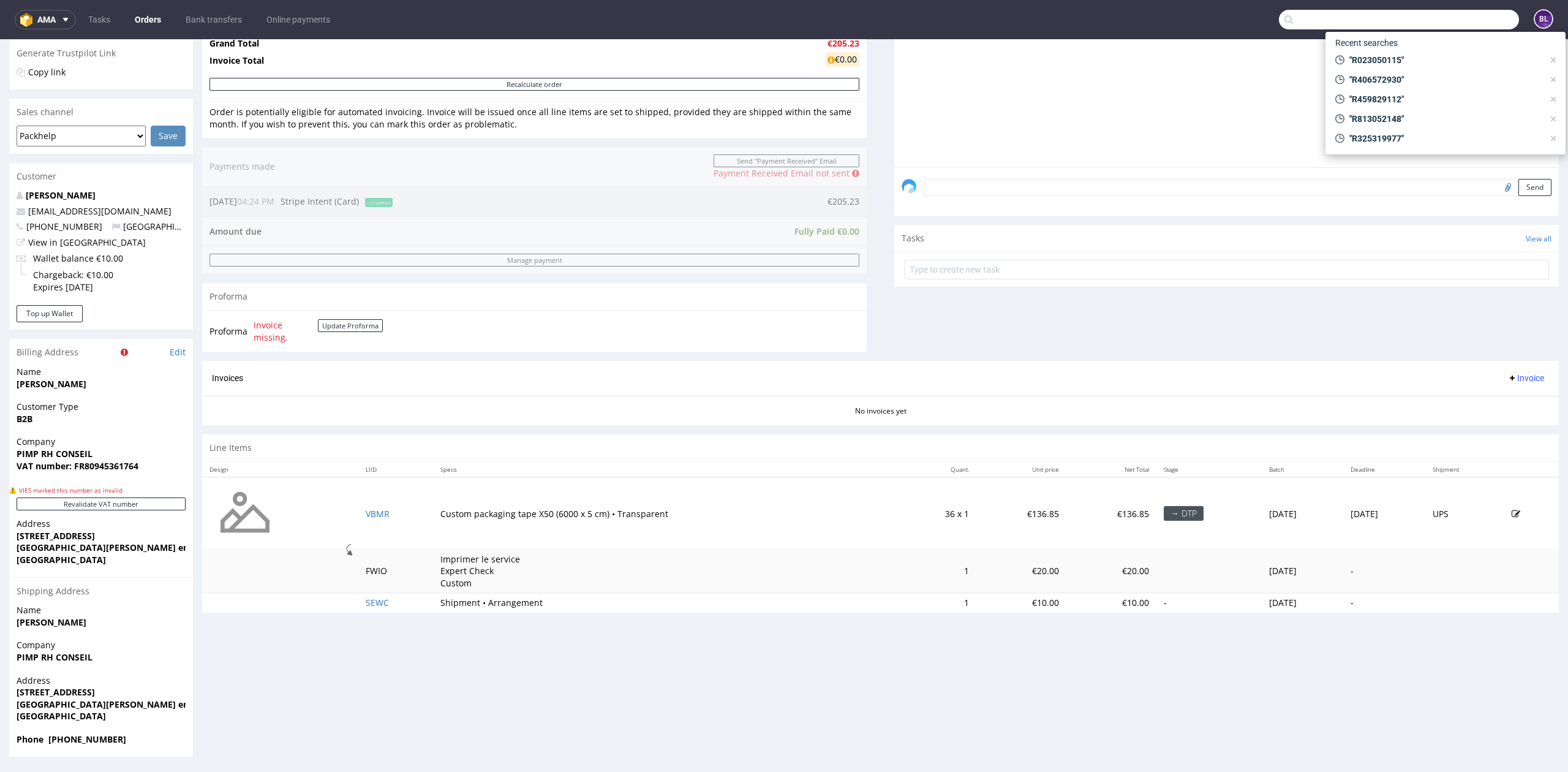
paste input "000001766"
type input "000001766"
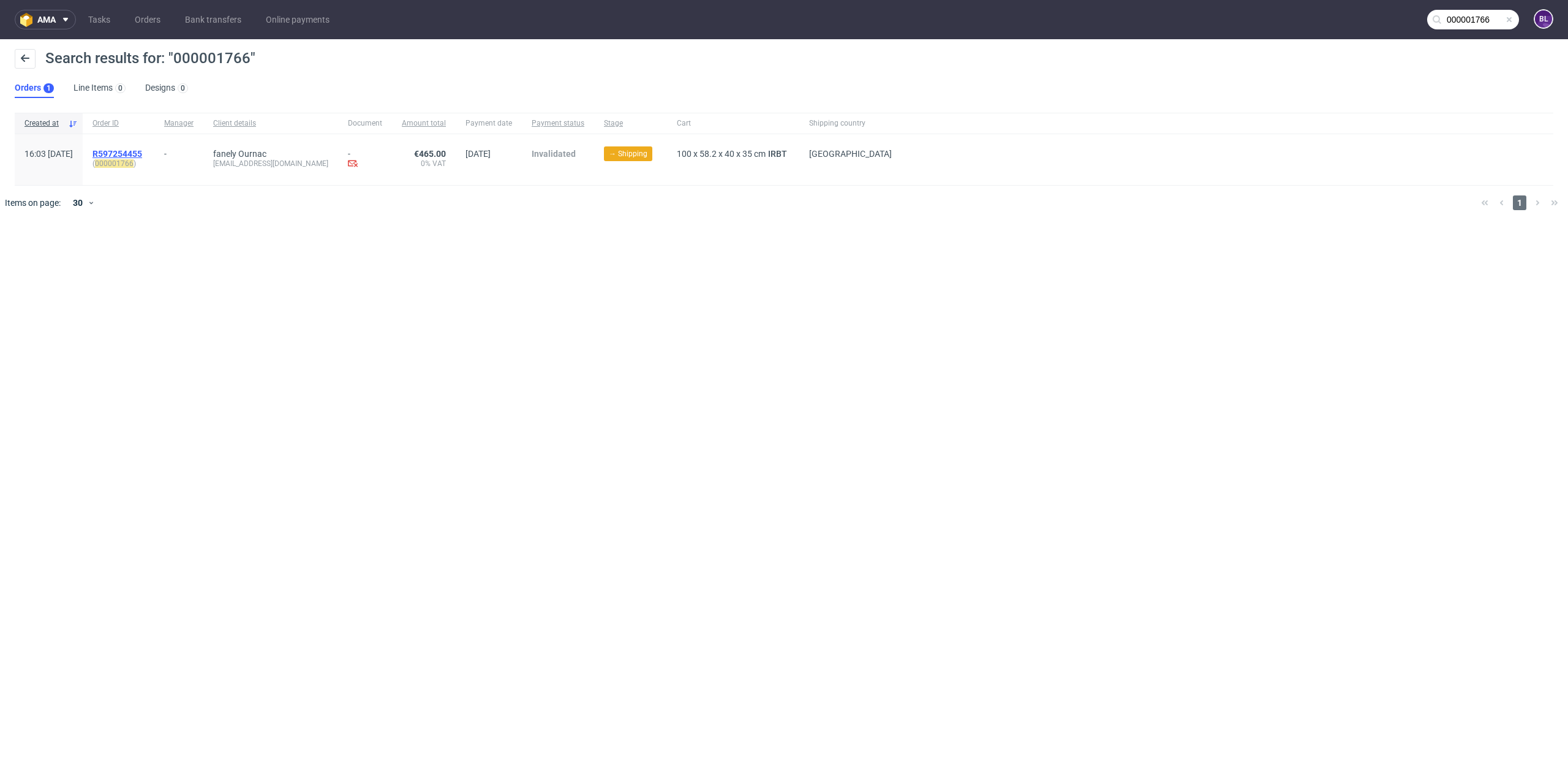
click at [142, 151] on span "R597254455" at bounding box center [118, 153] width 50 height 10
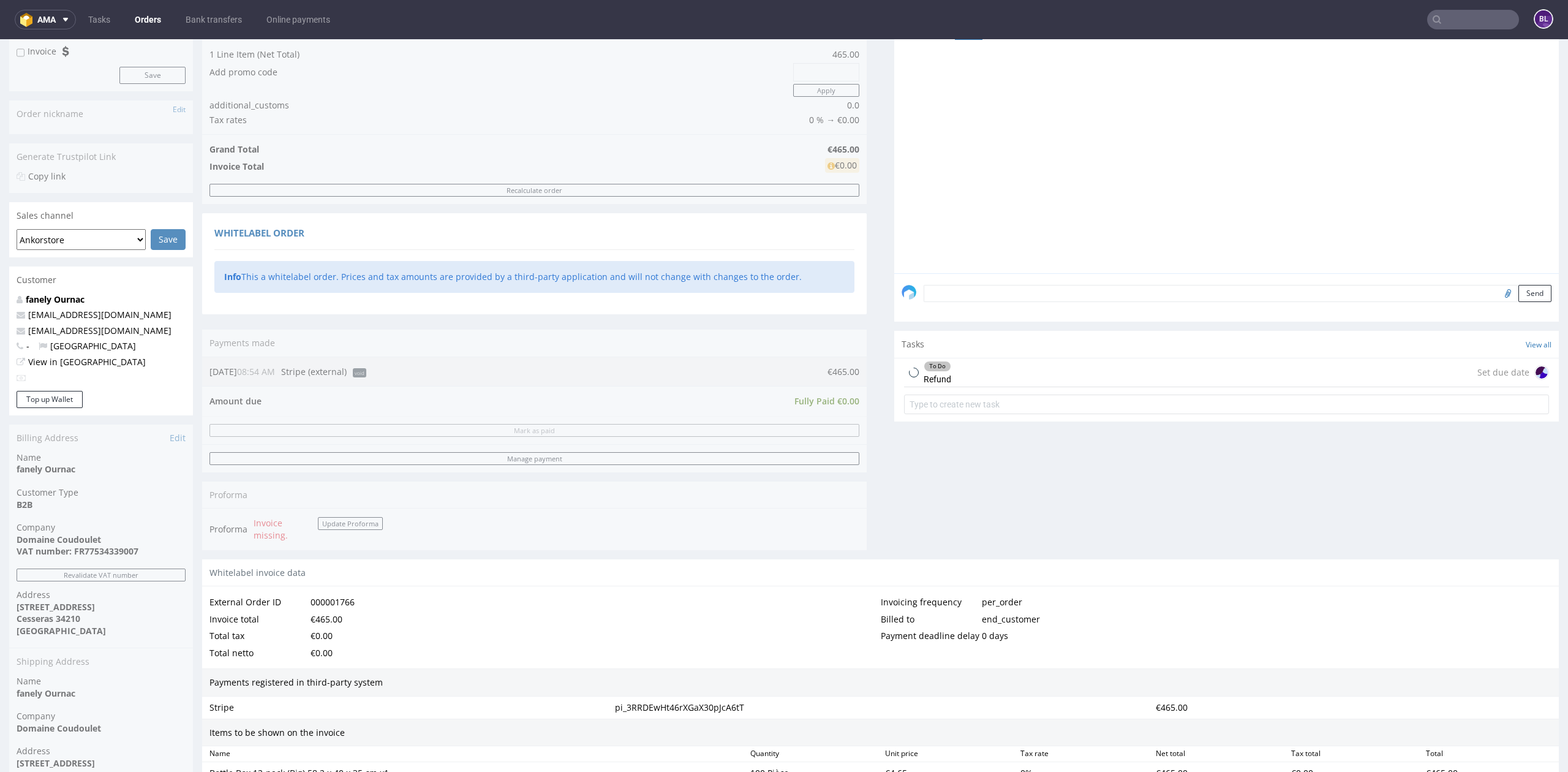
scroll to position [408, 0]
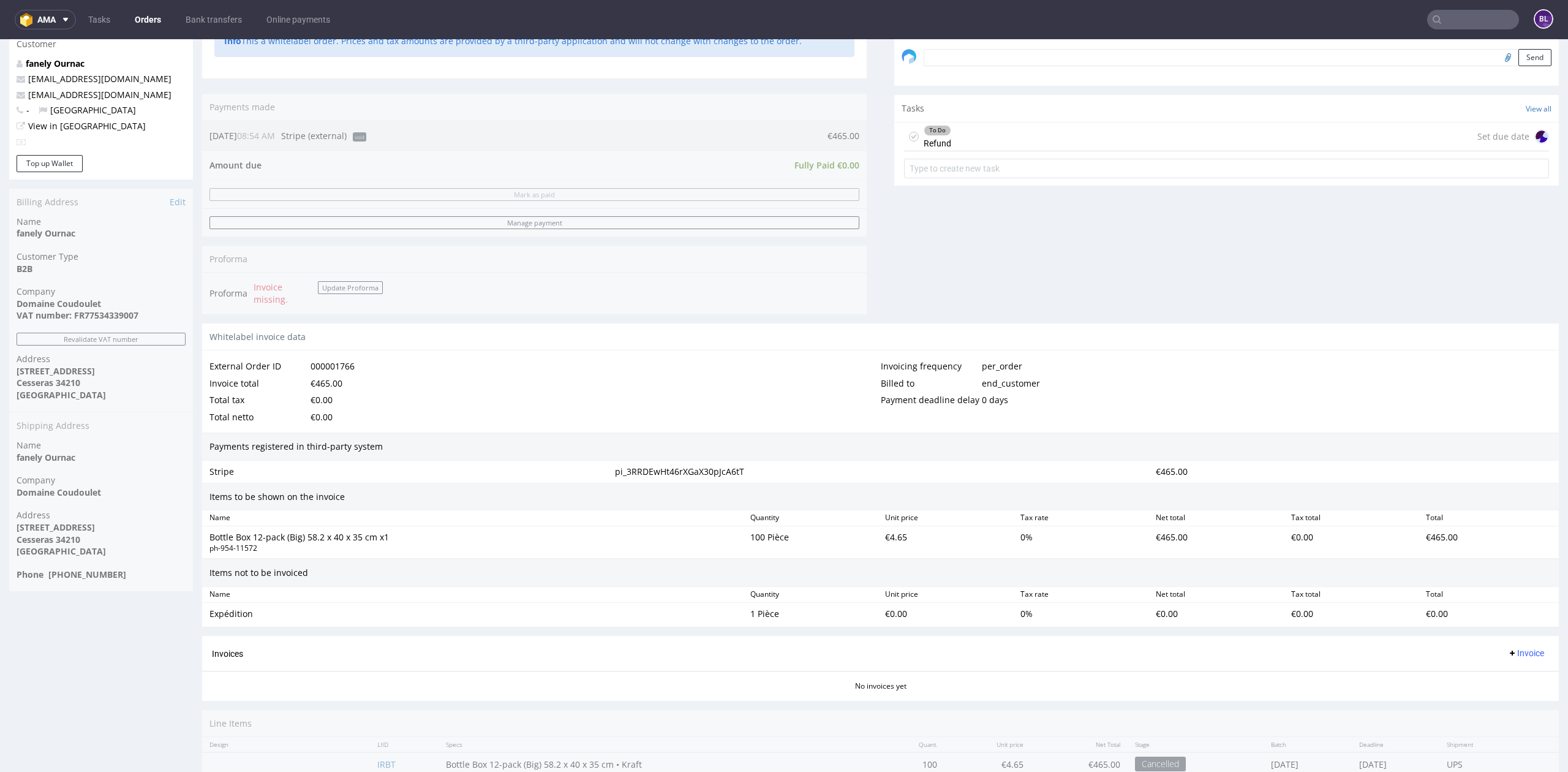
click at [1458, 23] on input "text" at bounding box center [1473, 19] width 92 height 19
paste input "R933474375"
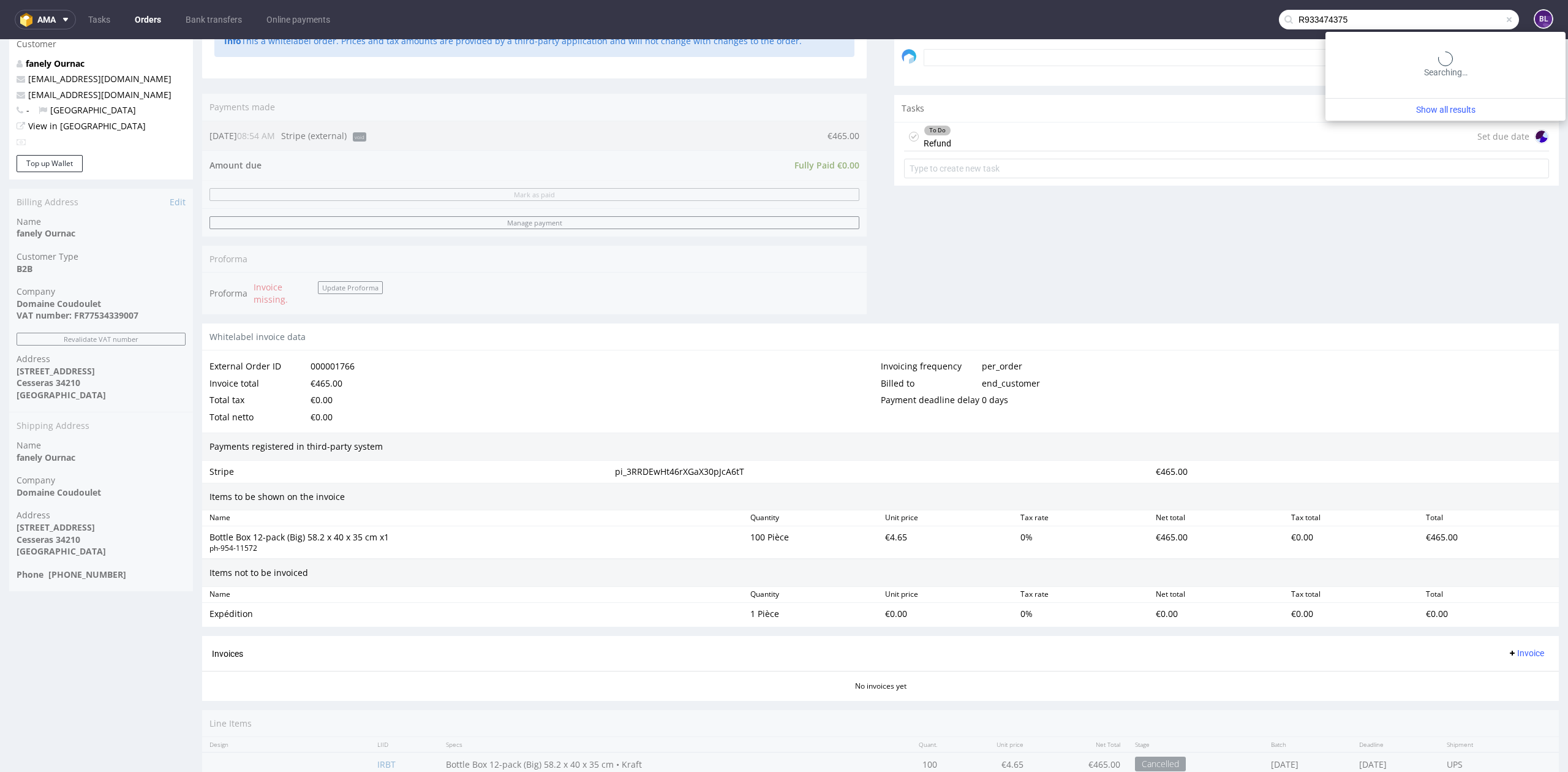
type input "R933474375"
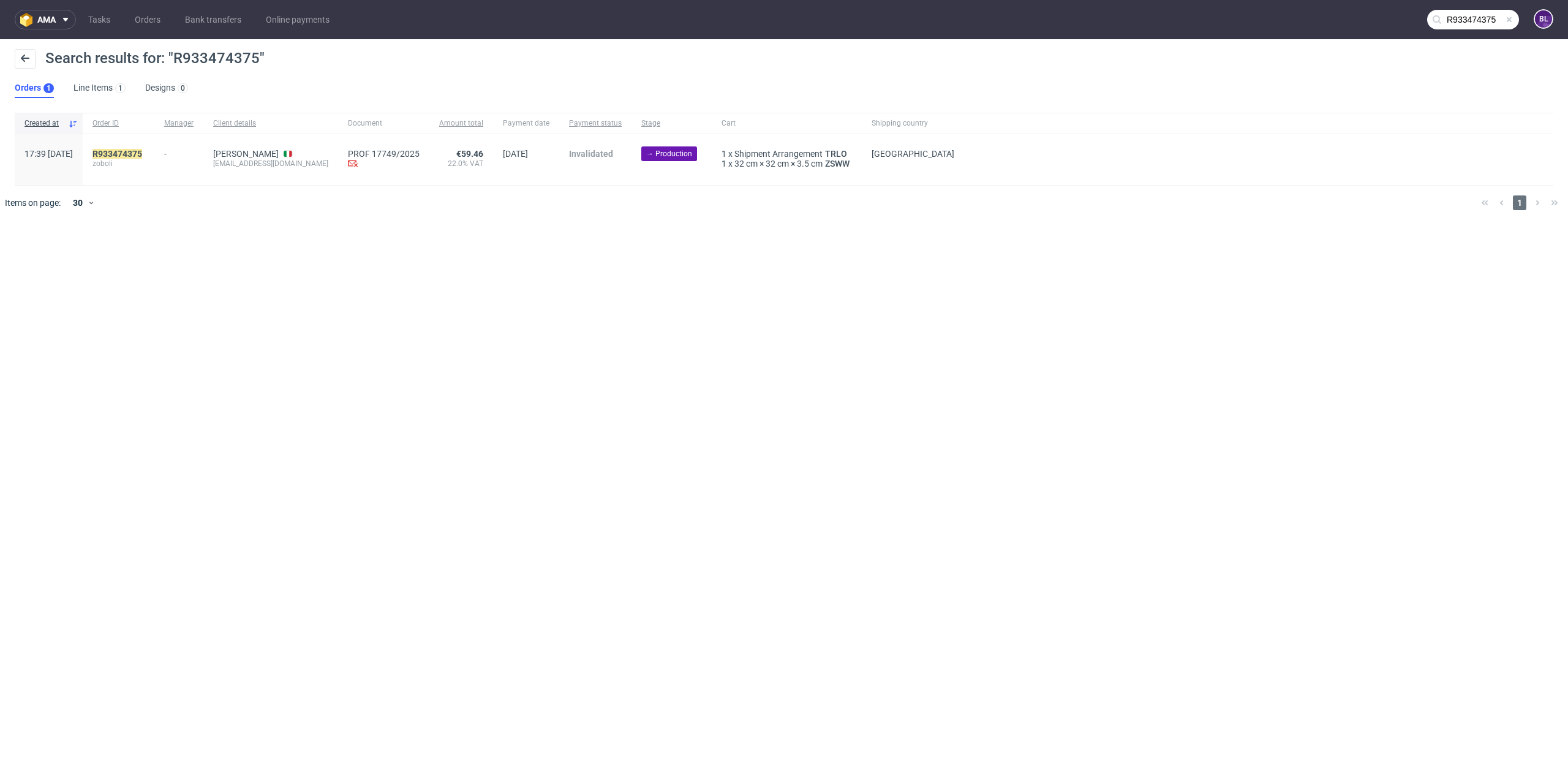
click at [154, 147] on div "R933474375 zoboli" at bounding box center [118, 159] width 72 height 51
click at [142, 150] on mark "R933474375" at bounding box center [118, 153] width 50 height 10
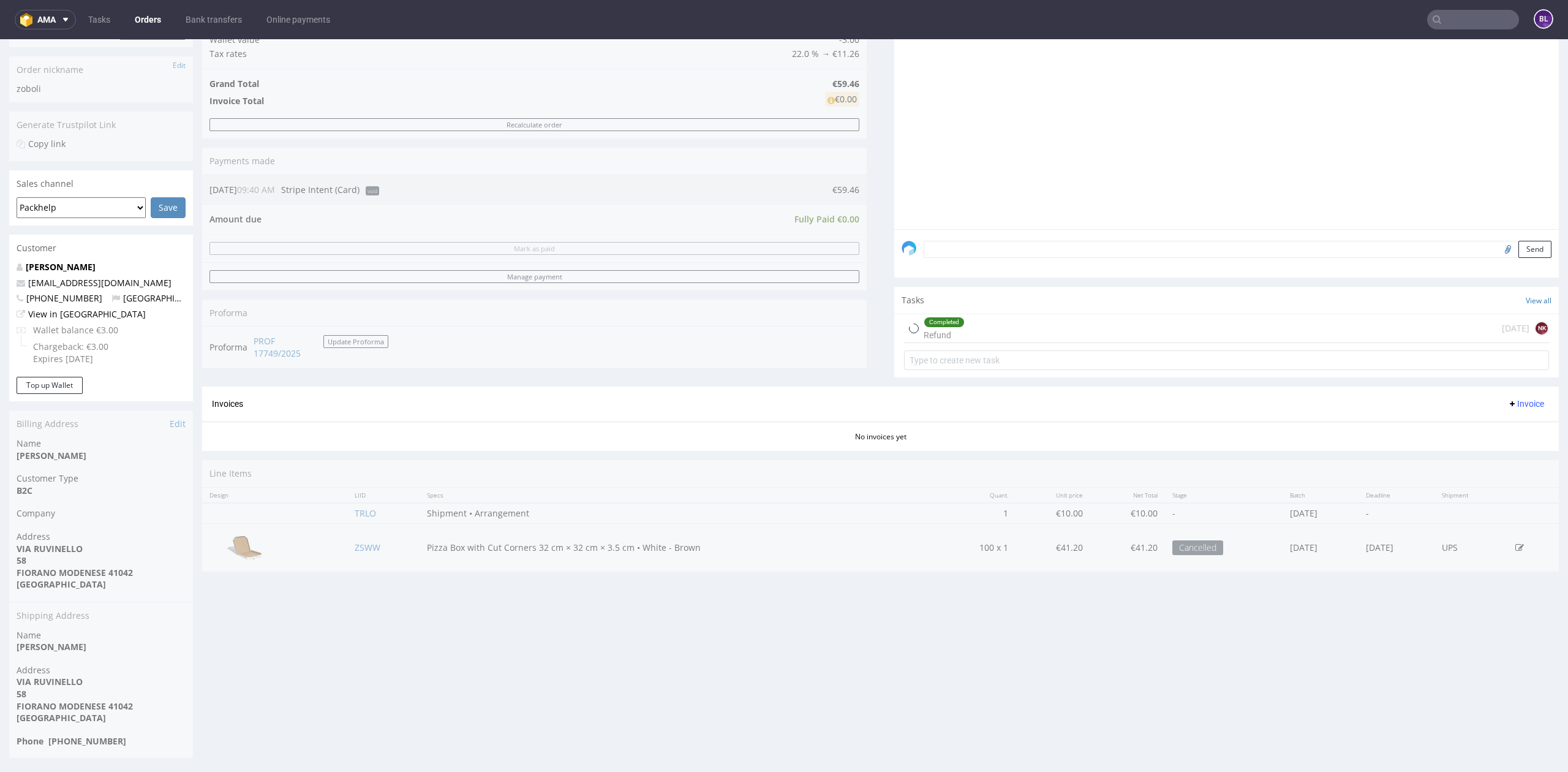
scroll to position [218, 0]
click at [1468, 16] on input "text" at bounding box center [1473, 19] width 92 height 19
paste input "000002519"
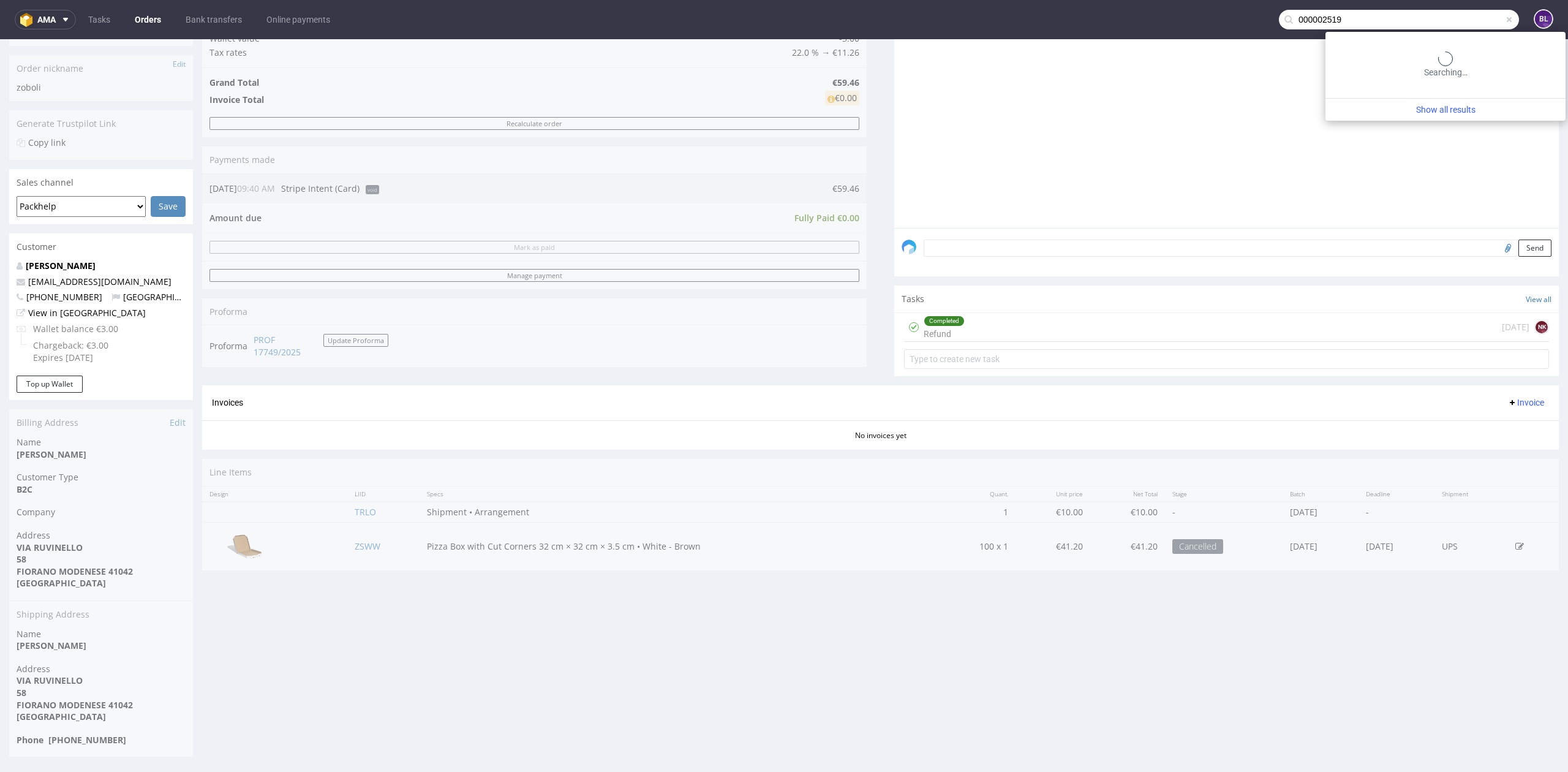
type input "000002519"
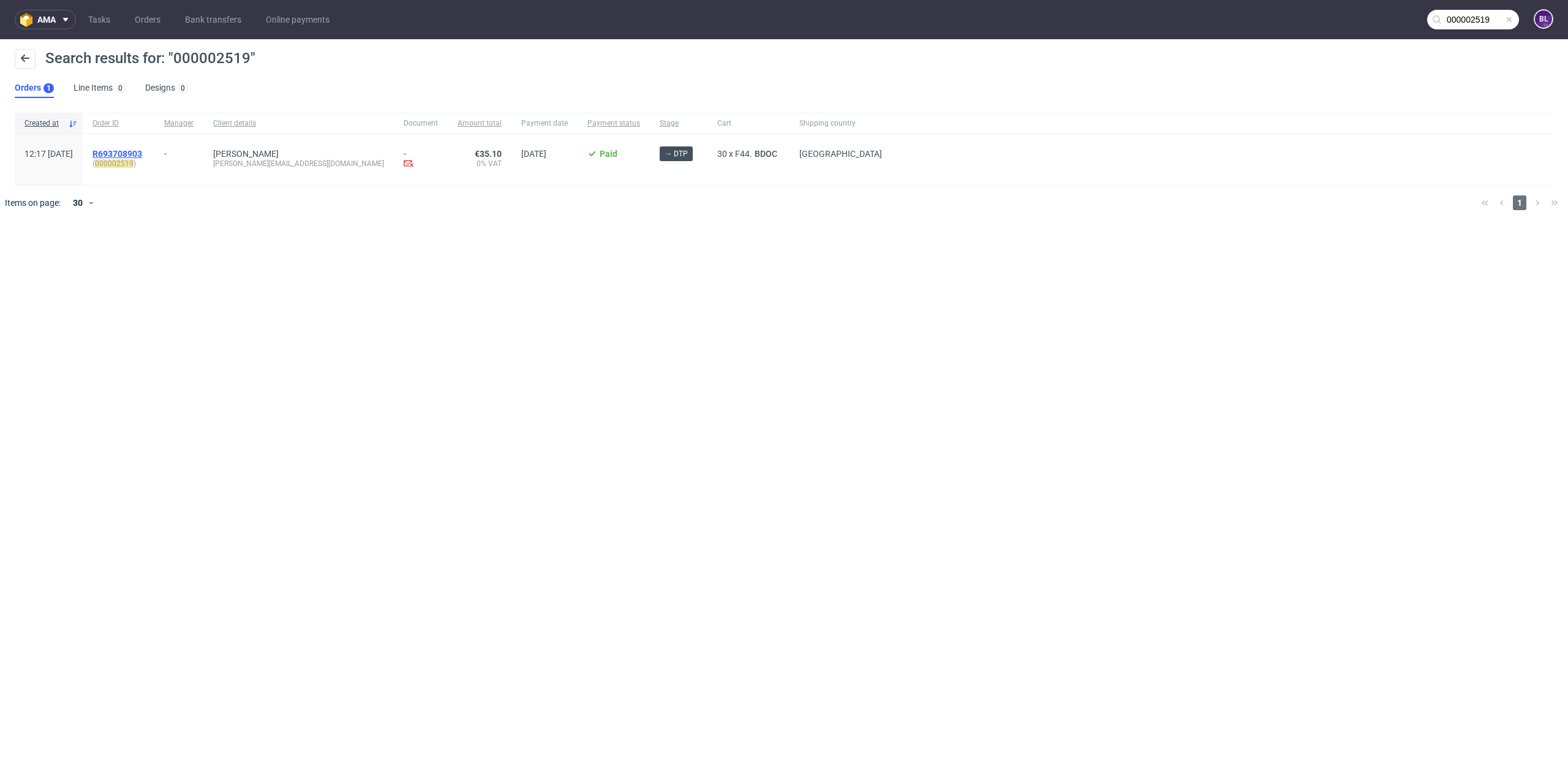
click at [142, 153] on span "R693708903" at bounding box center [118, 153] width 50 height 10
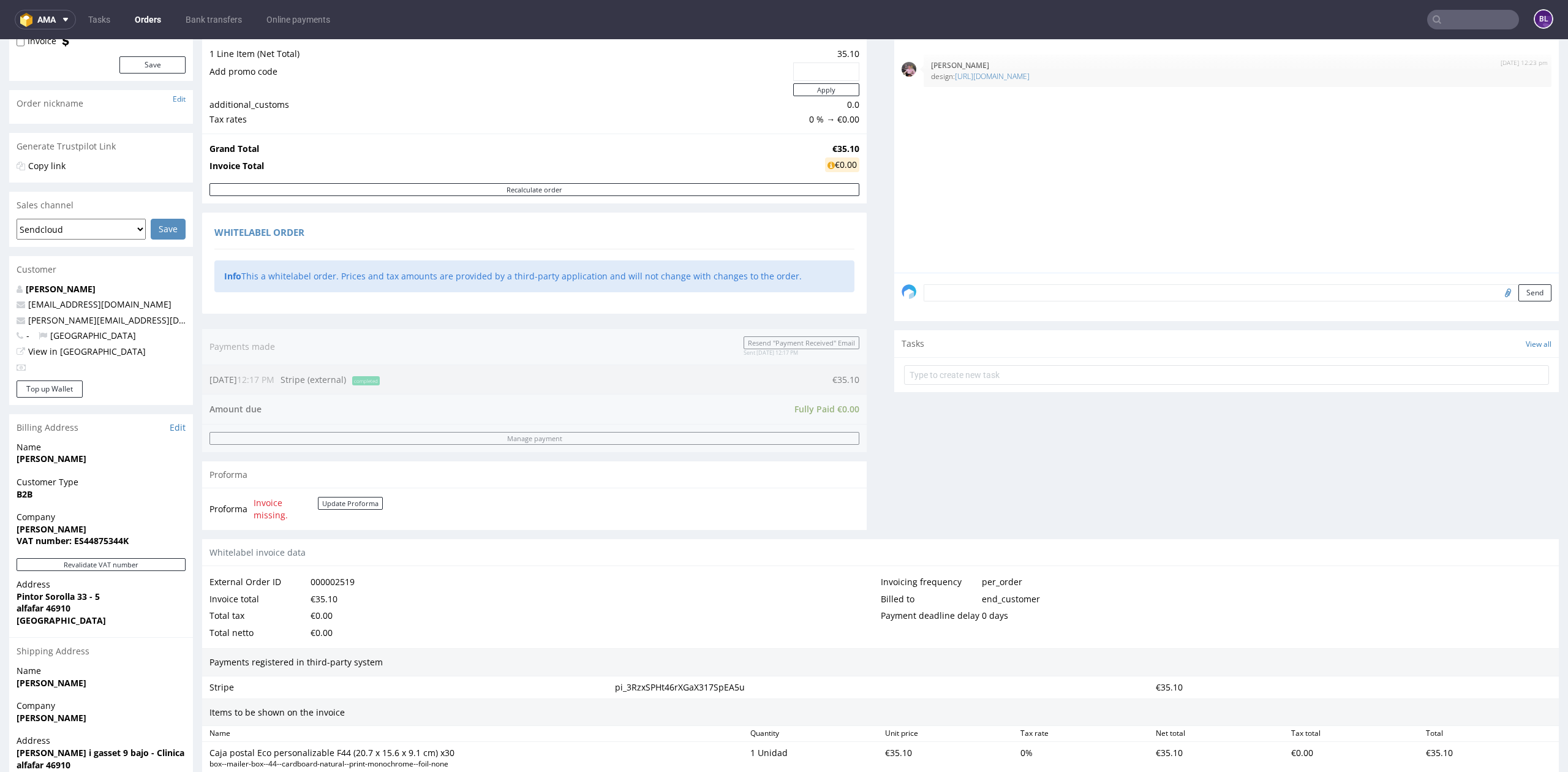
scroll to position [326, 0]
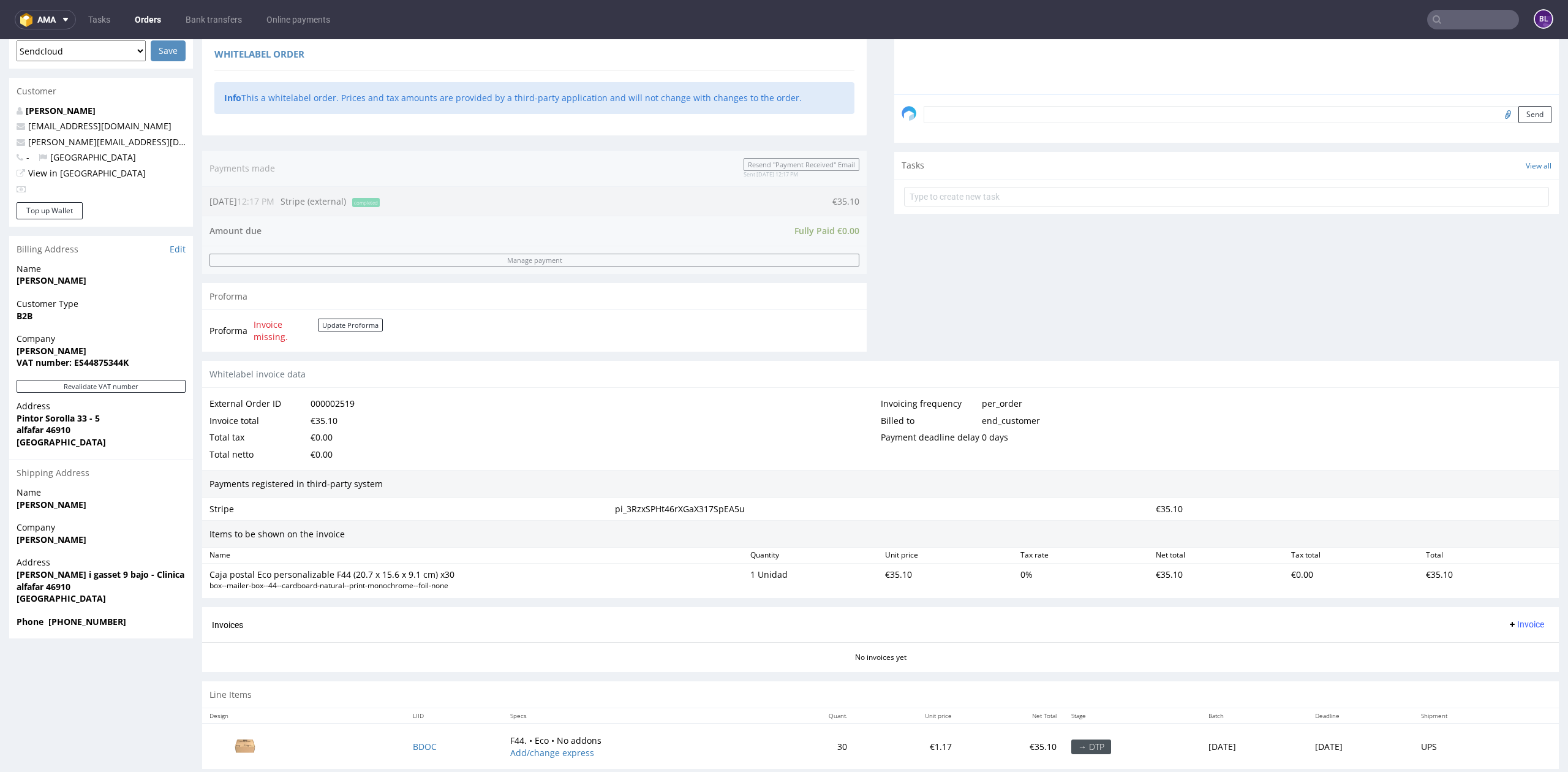
drag, startPoint x: 40, startPoint y: 346, endPoint x: 128, endPoint y: 349, distance: 88.1
click at [125, 349] on span "[PERSON_NAME]" at bounding box center [100, 351] width 169 height 12
drag, startPoint x: 73, startPoint y: 363, endPoint x: 146, endPoint y: 366, distance: 73.1
click at [146, 366] on span "VAT number: ES44875344K" at bounding box center [100, 363] width 169 height 12
copy strong "ES44875344K"
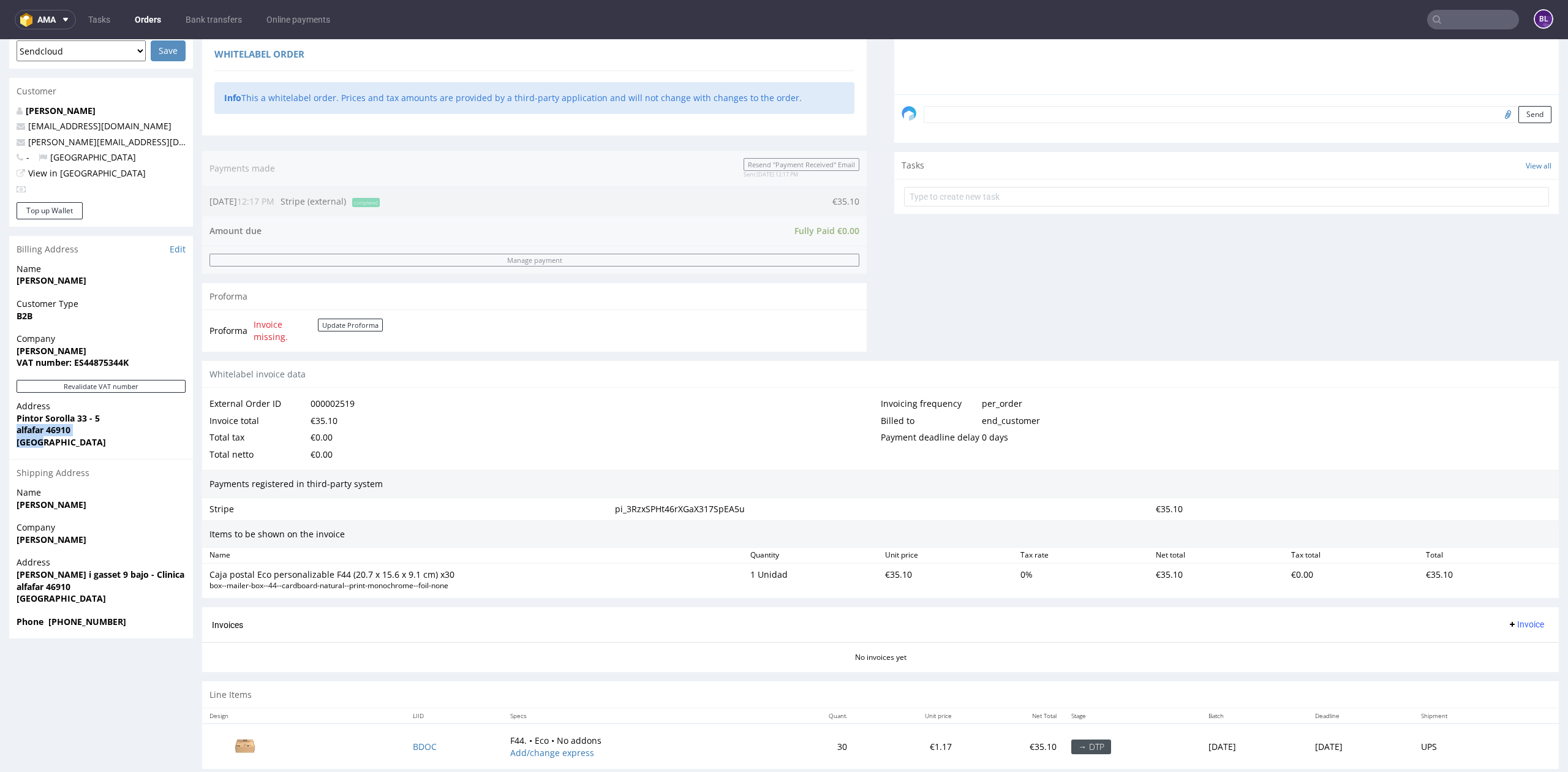
drag, startPoint x: 15, startPoint y: 431, endPoint x: 71, endPoint y: 436, distance: 56.2
click at [71, 436] on div "Address [PERSON_NAME][STREET_ADDRESS]" at bounding box center [101, 430] width 184 height 59
copy p "alfafar 46910 [GEOGRAPHIC_DATA]"
click at [79, 433] on span "alfafar 46910" at bounding box center [100, 430] width 169 height 12
drag, startPoint x: 12, startPoint y: 432, endPoint x: 71, endPoint y: 427, distance: 59.2
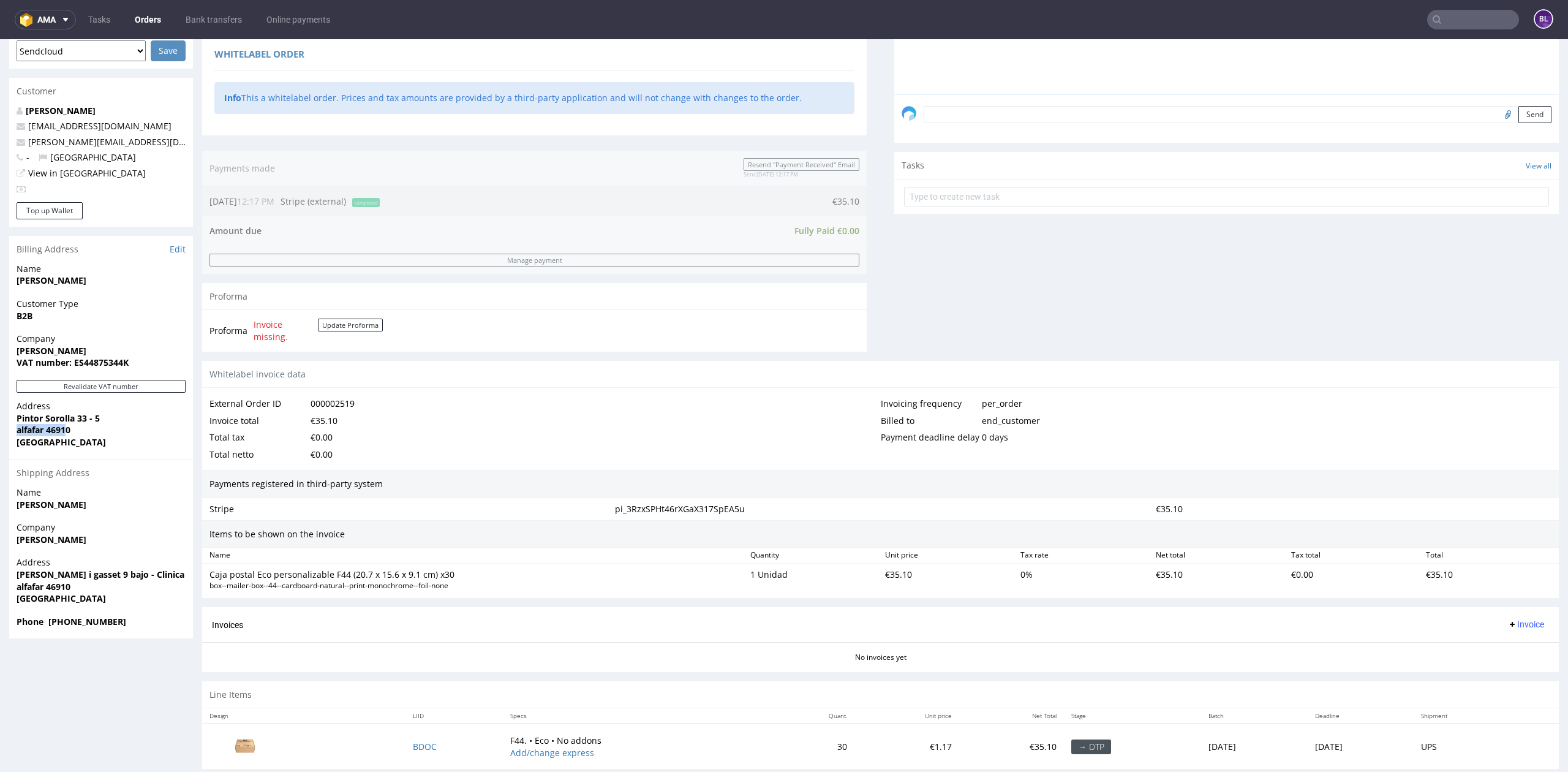
click at [70, 427] on div "Address [PERSON_NAME][STREET_ADDRESS]" at bounding box center [101, 430] width 184 height 59
copy strong "alfafar 46910"
drag, startPoint x: 16, startPoint y: 415, endPoint x: 117, endPoint y: 418, distance: 101.0
click at [117, 418] on div "Address [PERSON_NAME][STREET_ADDRESS]" at bounding box center [101, 430] width 184 height 59
copy strong "Pintor Sorolla 33 - 5"
